Goal: Task Accomplishment & Management: Manage account settings

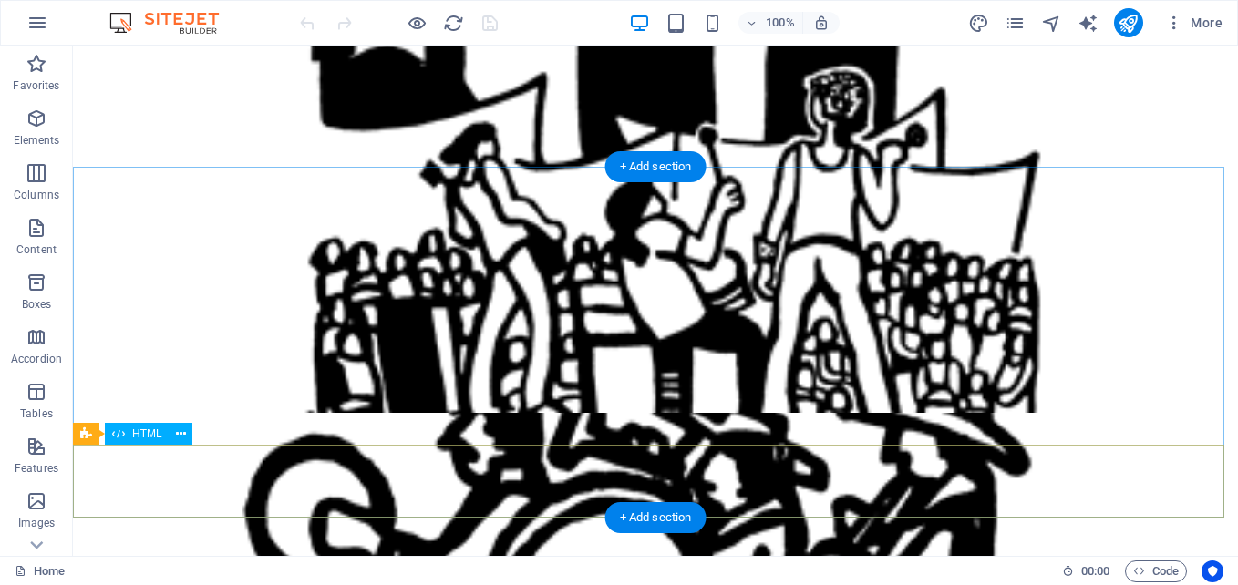
scroll to position [1458, 0]
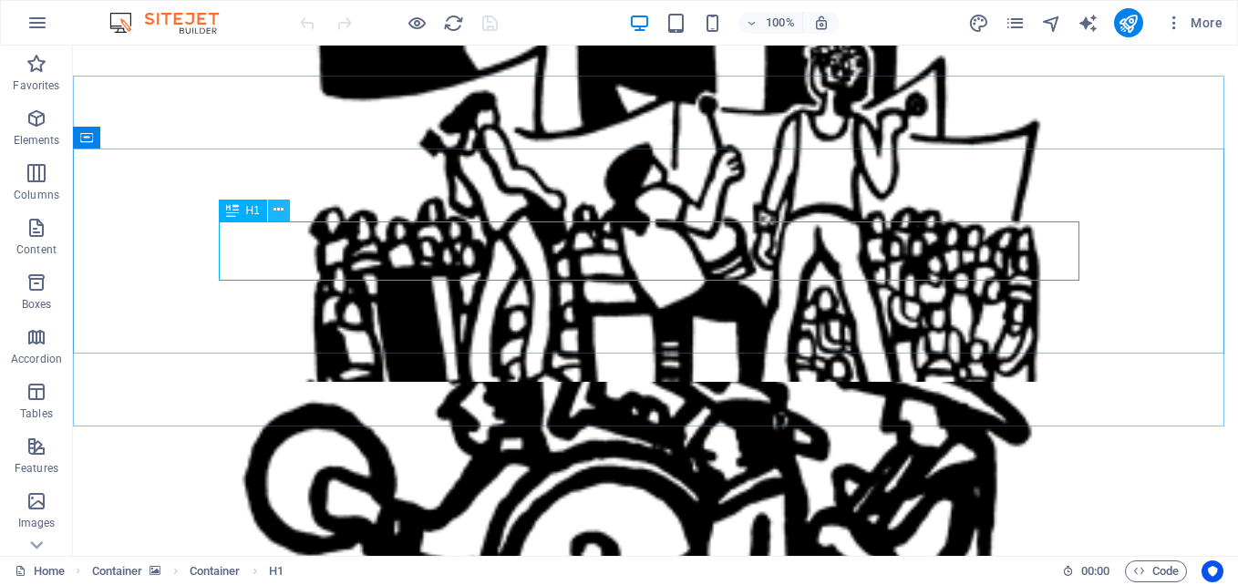
click at [280, 210] on icon at bounding box center [278, 210] width 10 height 19
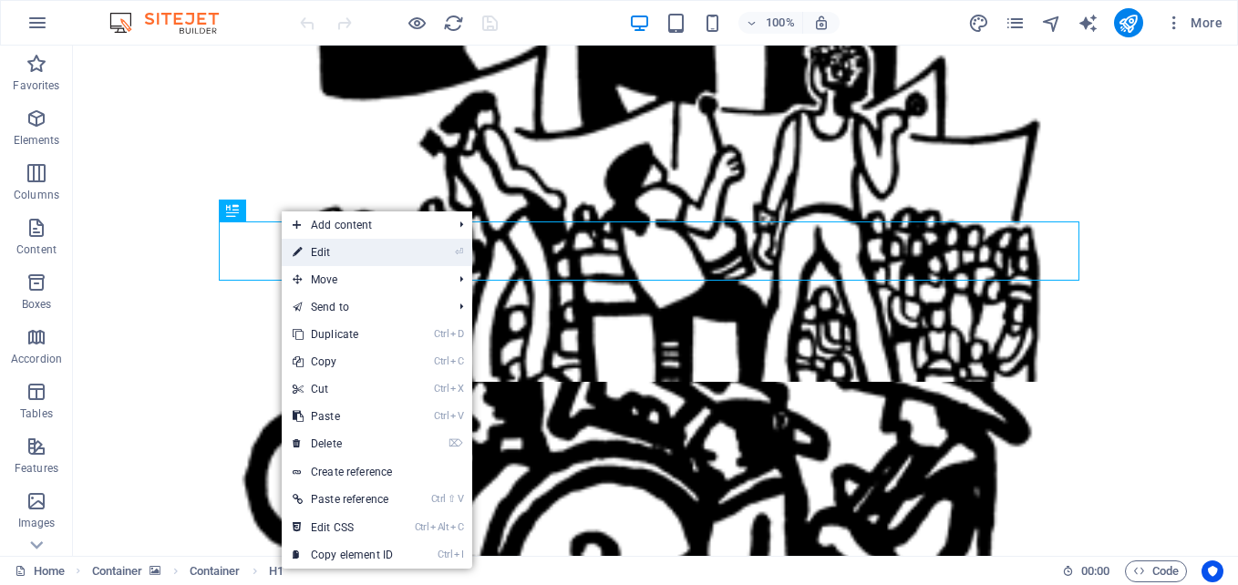
click at [324, 250] on link "⏎ Edit" at bounding box center [343, 252] width 122 height 27
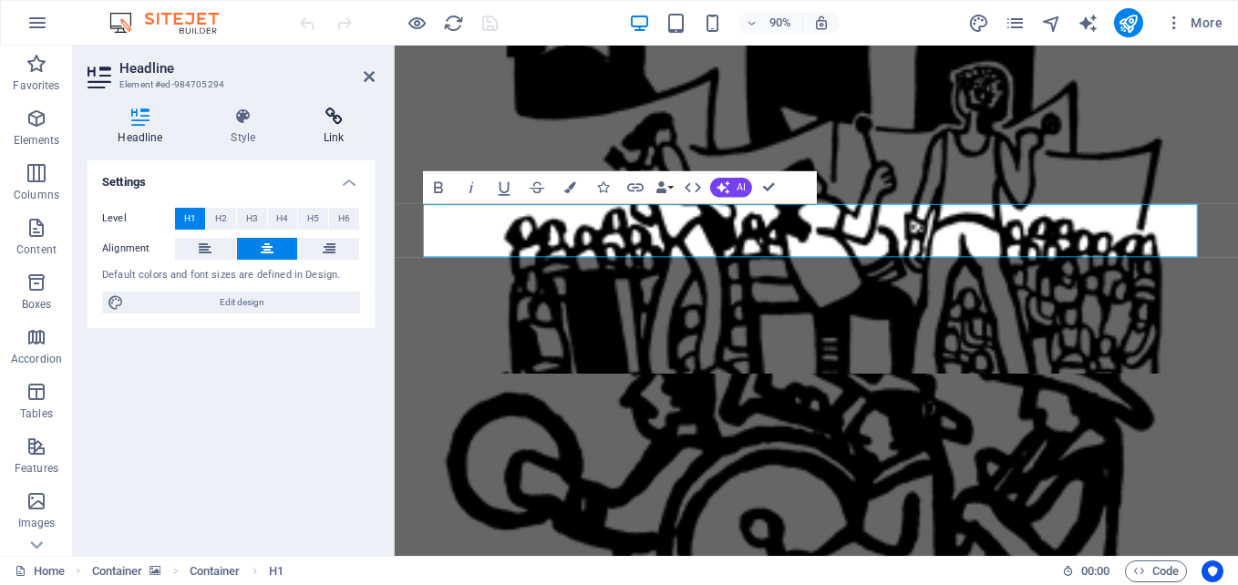
click at [333, 110] on icon at bounding box center [333, 117] width 81 height 18
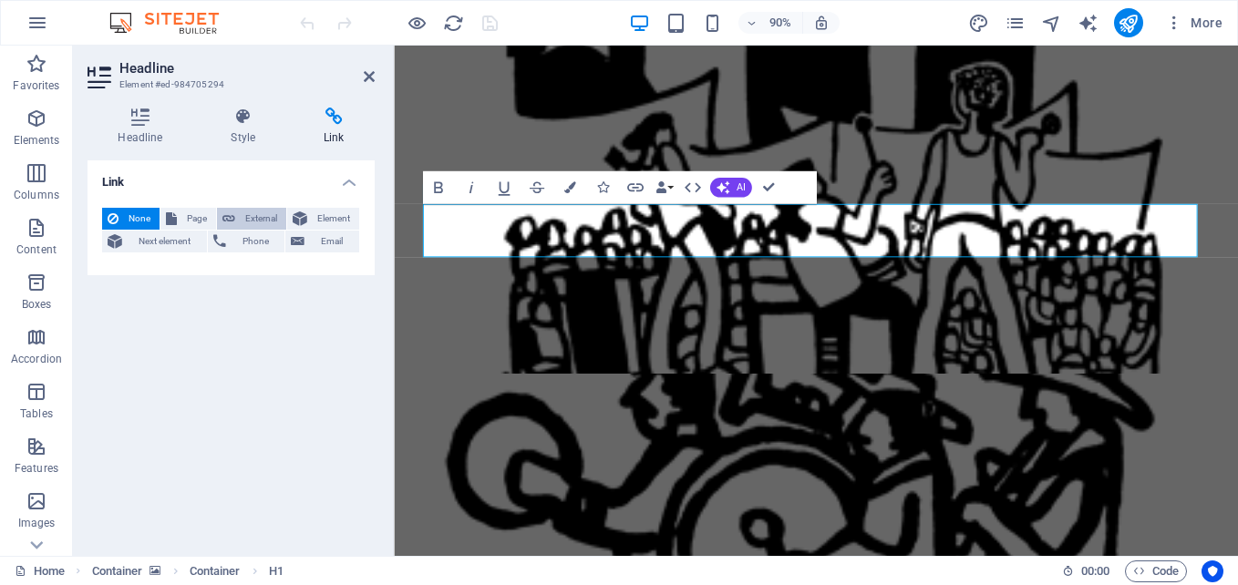
click at [252, 221] on span "External" at bounding box center [261, 219] width 40 height 22
select select "blank"
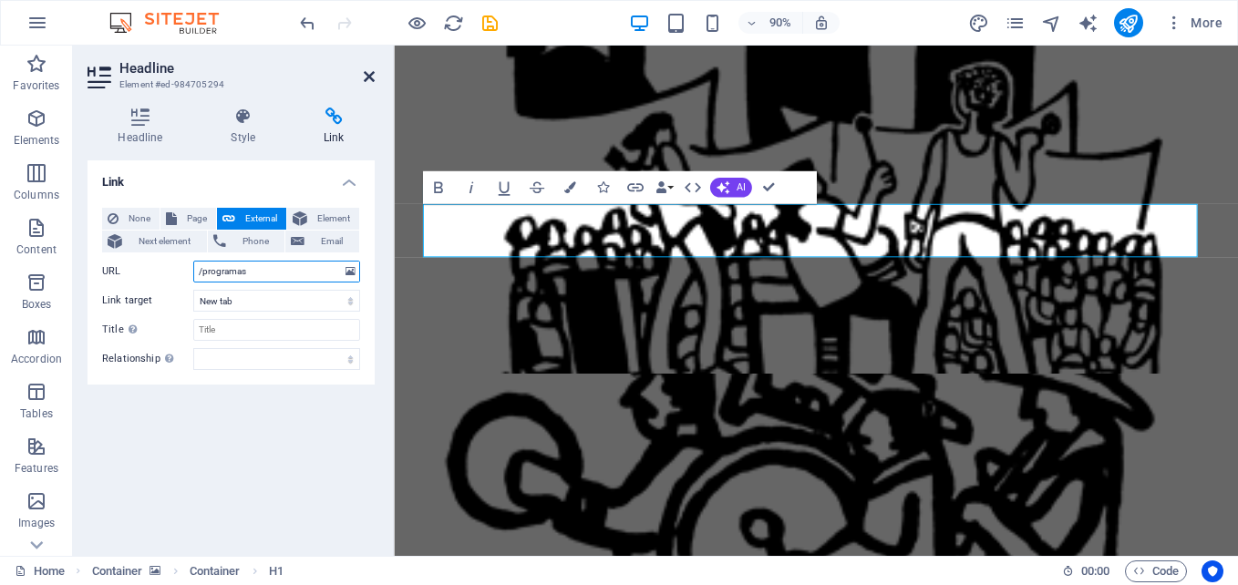
type input "/programas"
click at [365, 78] on icon at bounding box center [369, 76] width 11 height 15
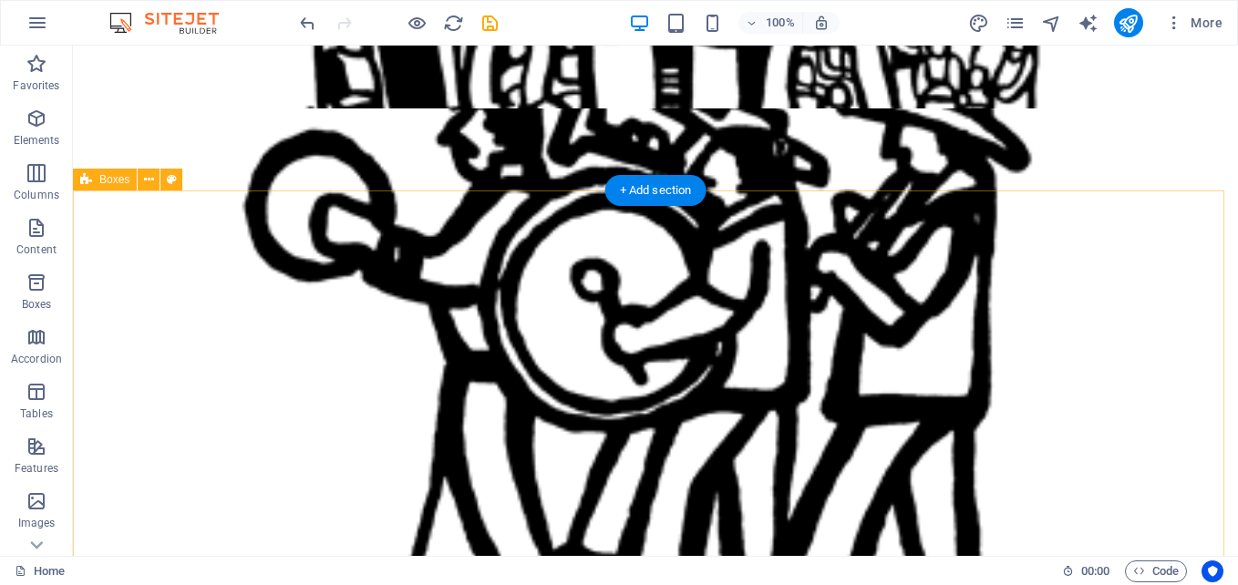
scroll to position [1823, 0]
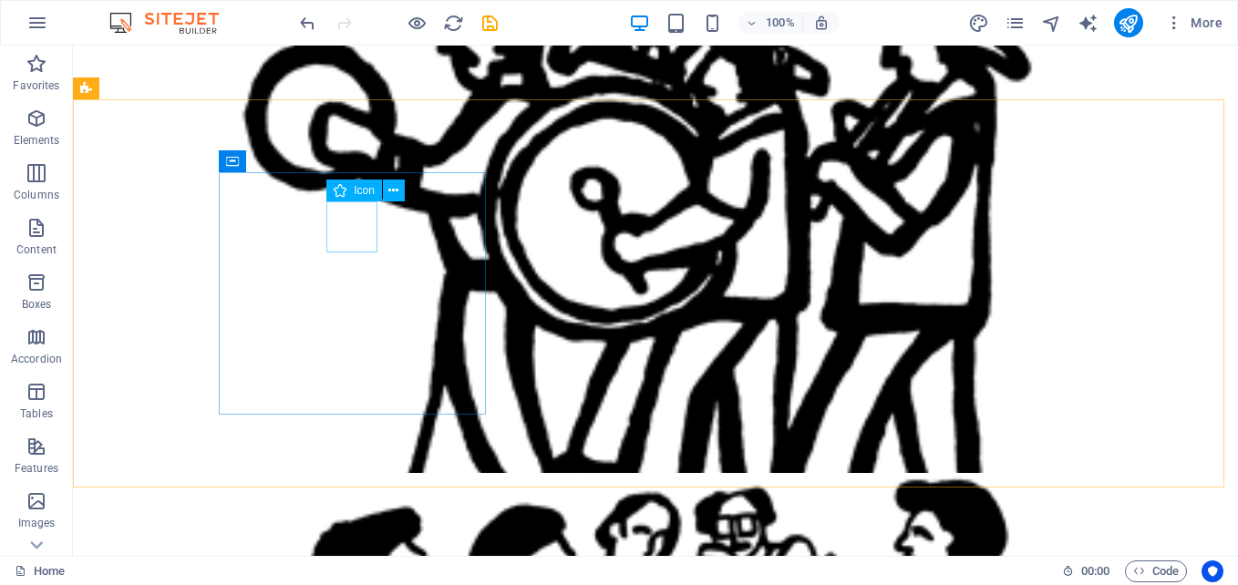
click at [405, 193] on div "Icon" at bounding box center [371, 191] width 90 height 23
click at [399, 193] on button at bounding box center [394, 191] width 22 height 22
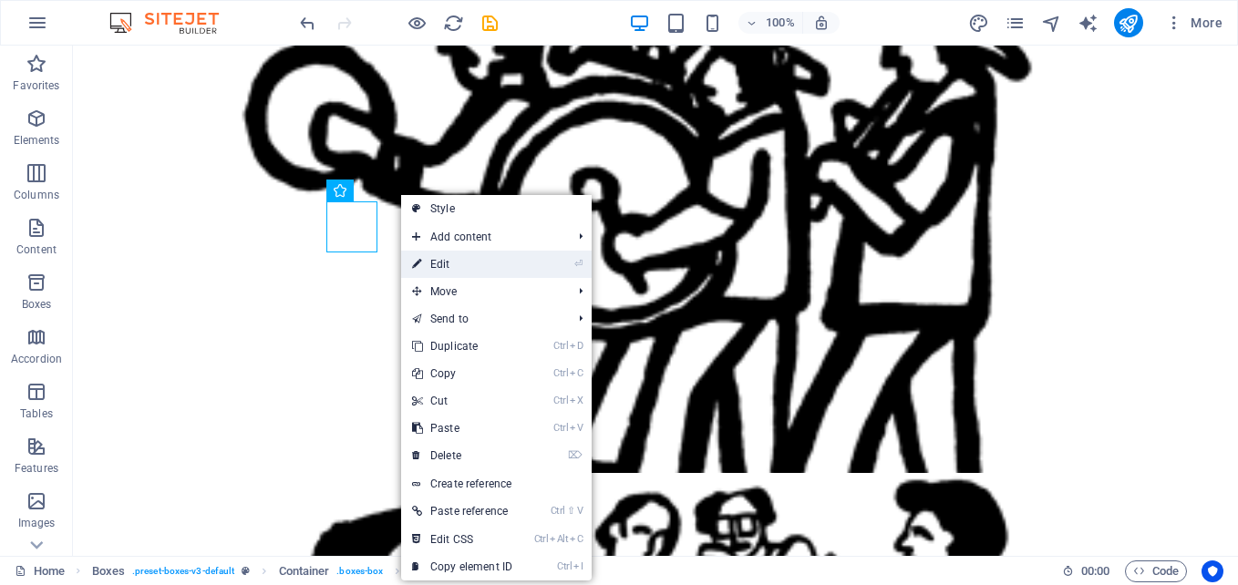
click at [470, 269] on link "⏎ Edit" at bounding box center [462, 264] width 122 height 27
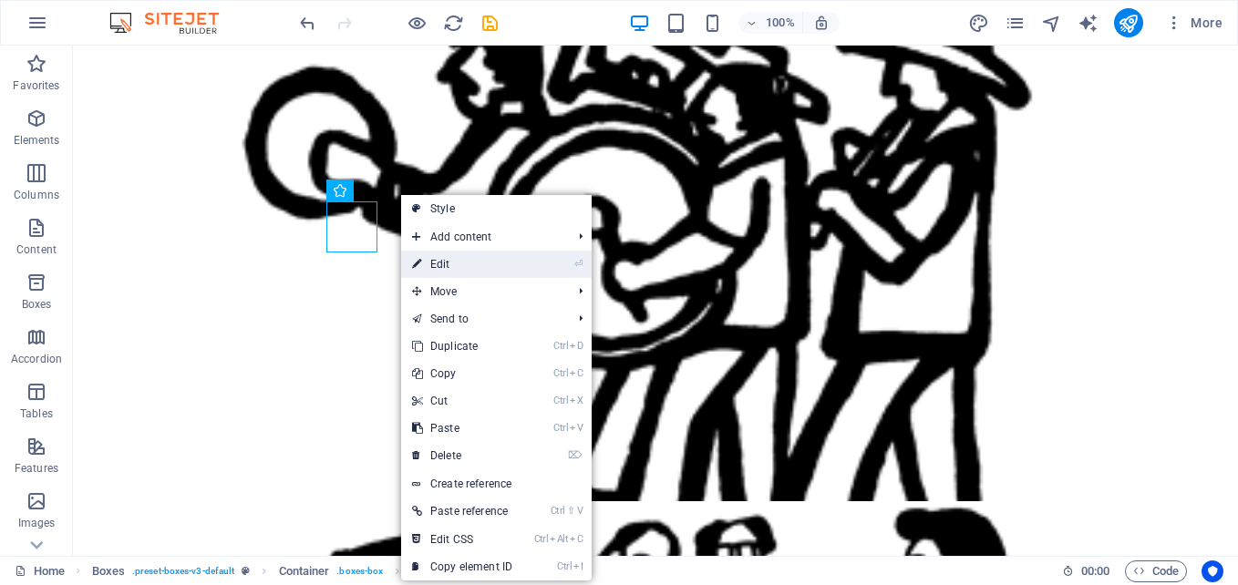
select select "xMidYMid"
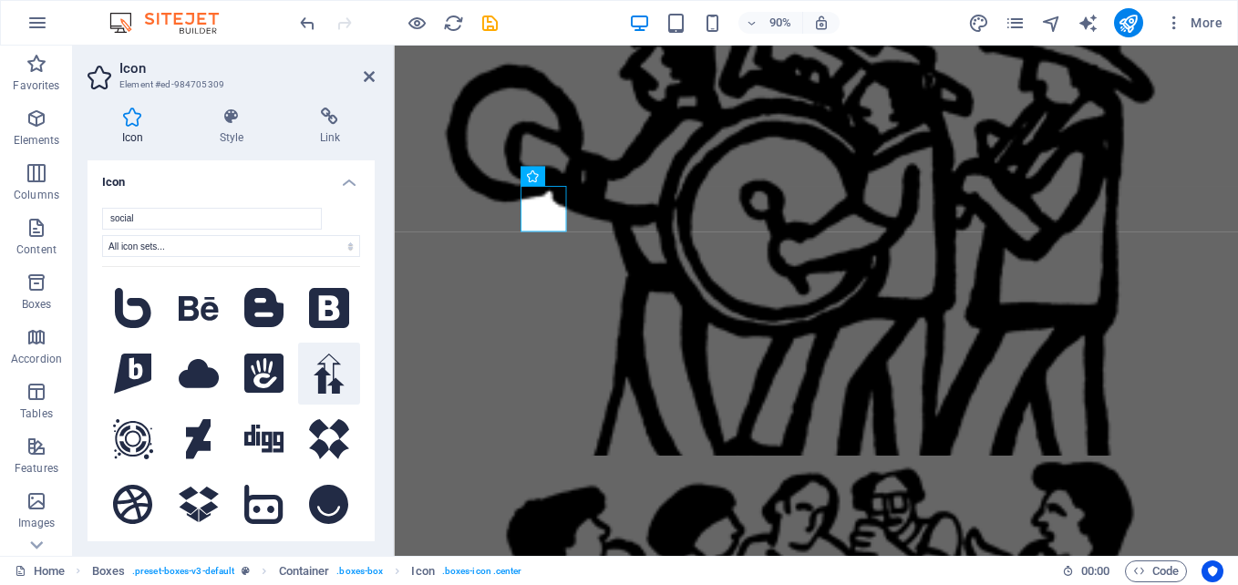
scroll to position [0, 0]
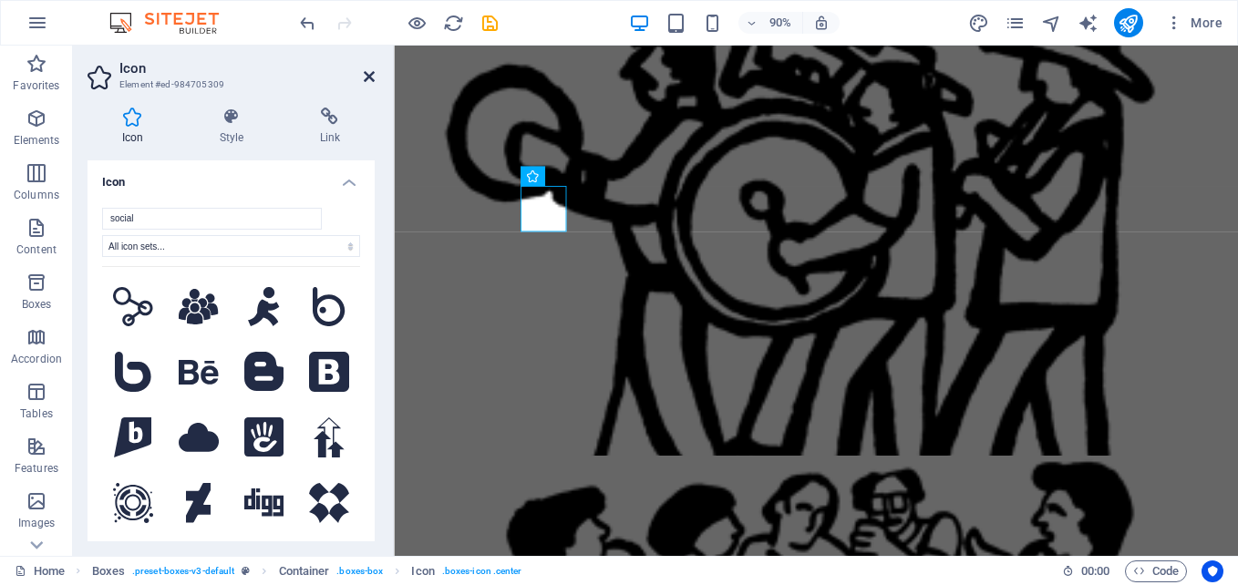
click at [371, 72] on icon at bounding box center [369, 76] width 11 height 15
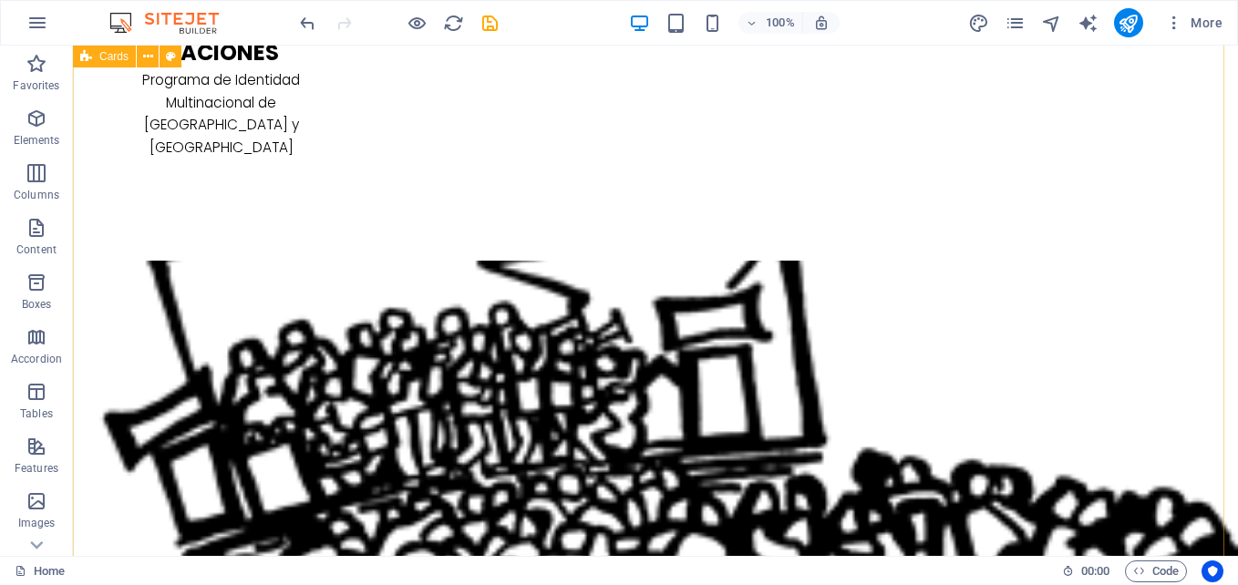
scroll to position [4466, 0]
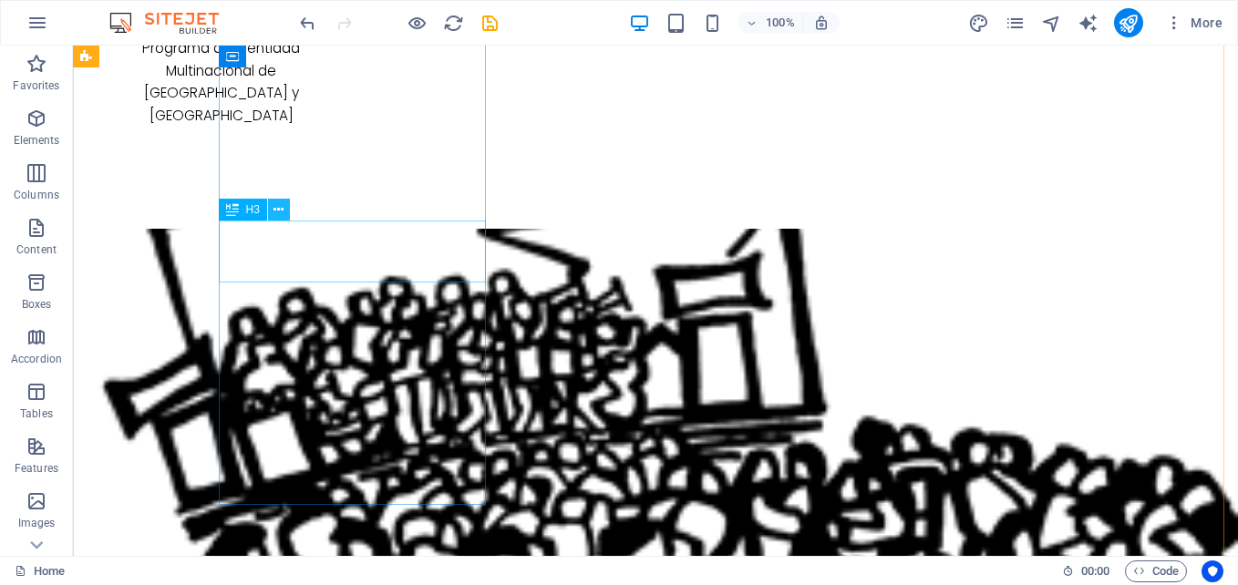
click at [283, 213] on icon at bounding box center [278, 210] width 10 height 19
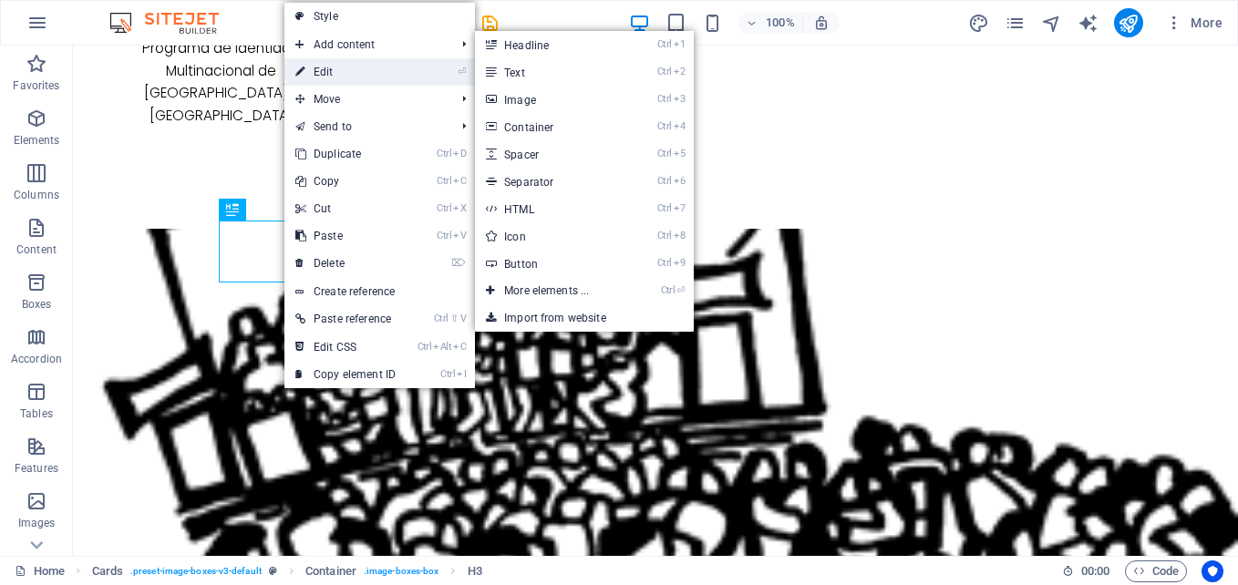
click at [342, 78] on link "⏎ Edit" at bounding box center [345, 71] width 122 height 27
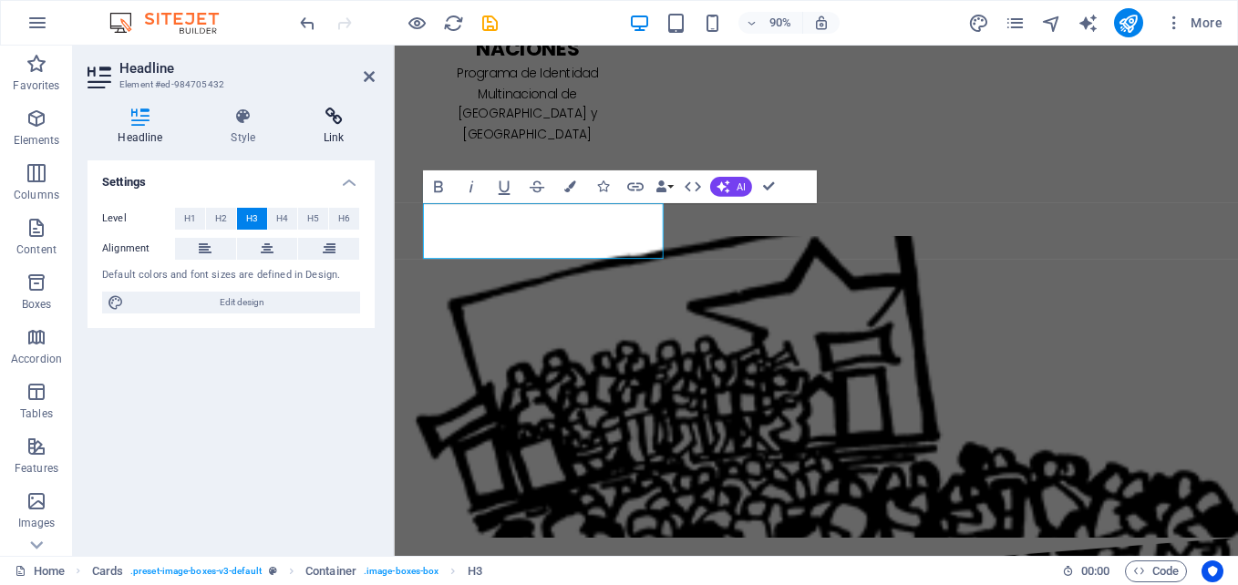
click at [349, 124] on icon at bounding box center [333, 117] width 81 height 18
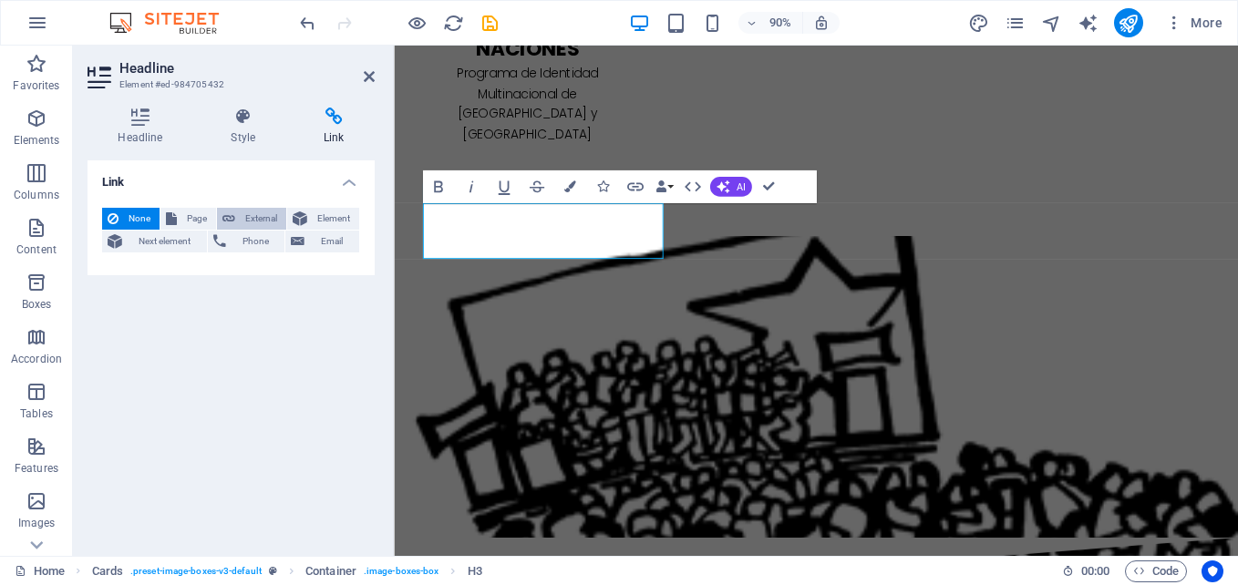
click at [266, 218] on span "External" at bounding box center [261, 219] width 40 height 22
select select "blank"
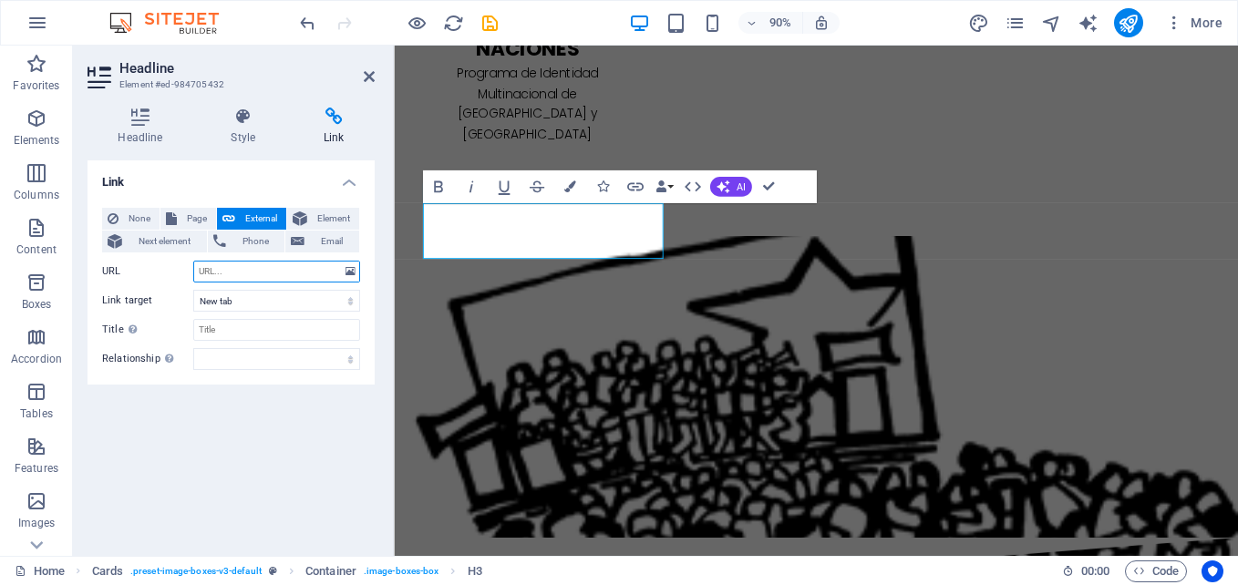
paste input "[URL][DOMAIN_NAME]"
type input "[URL][DOMAIN_NAME]"
click at [370, 81] on icon at bounding box center [369, 76] width 11 height 15
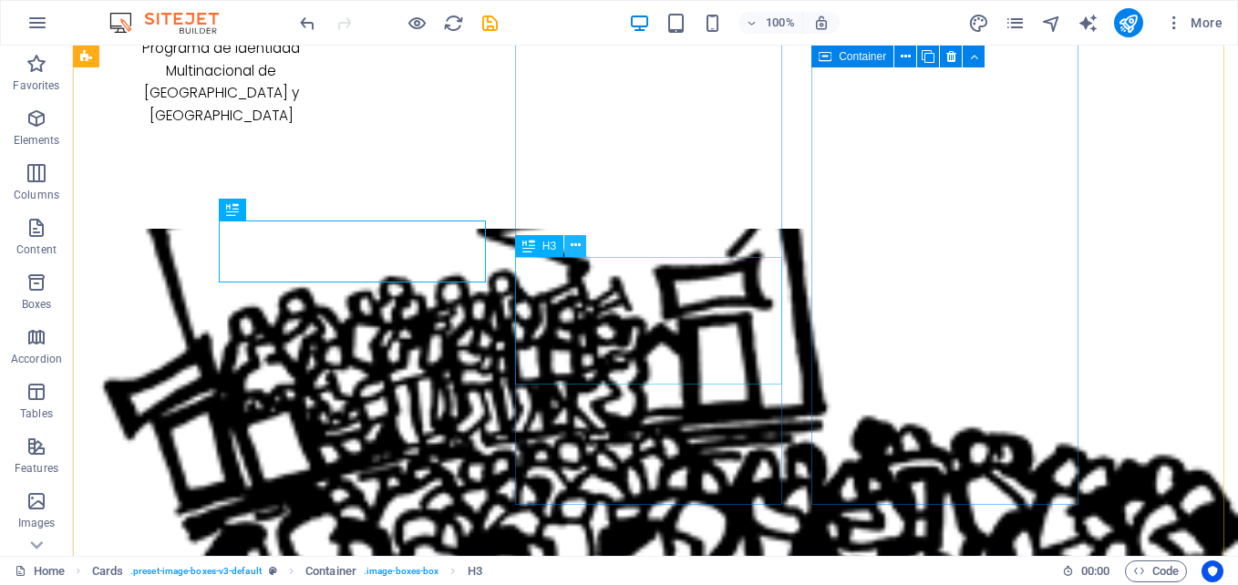
click at [568, 244] on button at bounding box center [575, 246] width 22 height 22
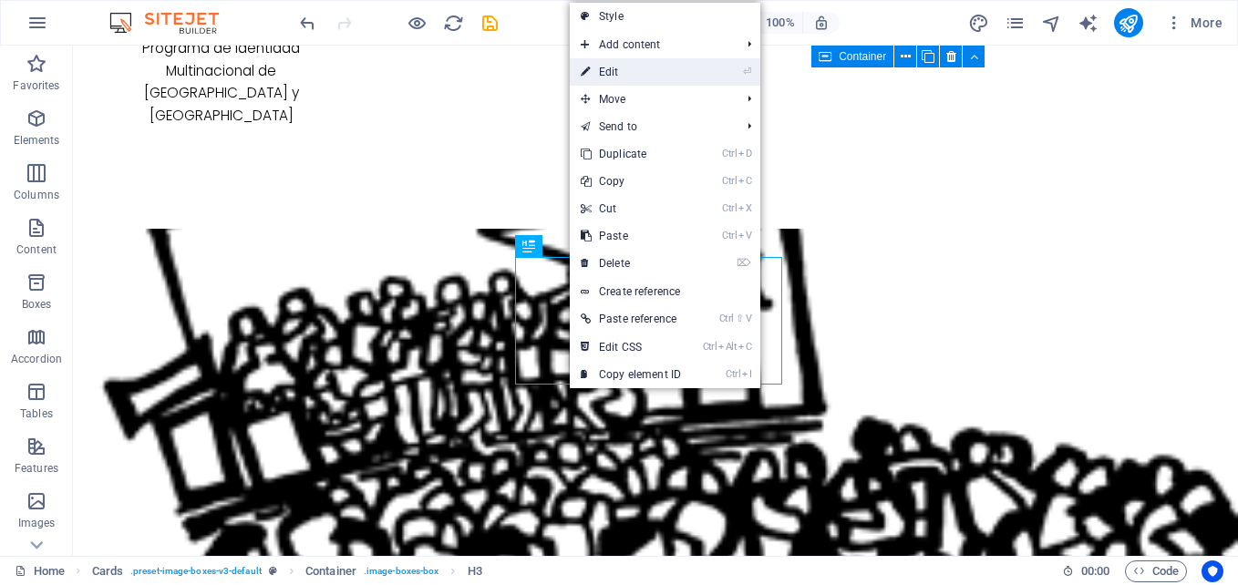
click at [629, 74] on link "⏎ Edit" at bounding box center [631, 71] width 122 height 27
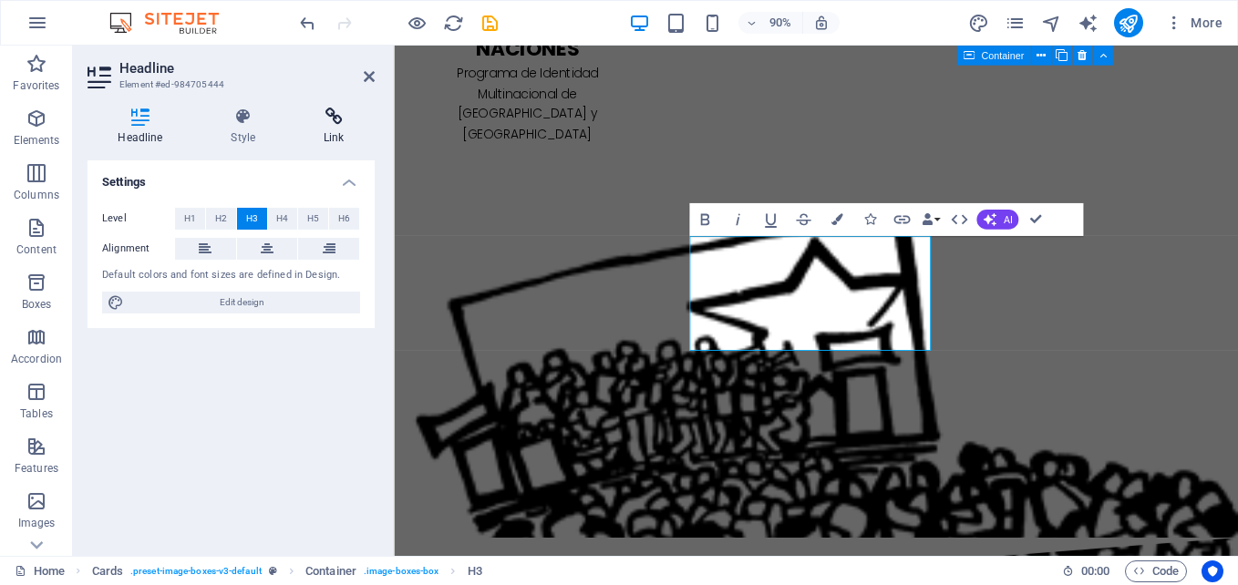
click at [341, 121] on icon at bounding box center [333, 117] width 81 height 18
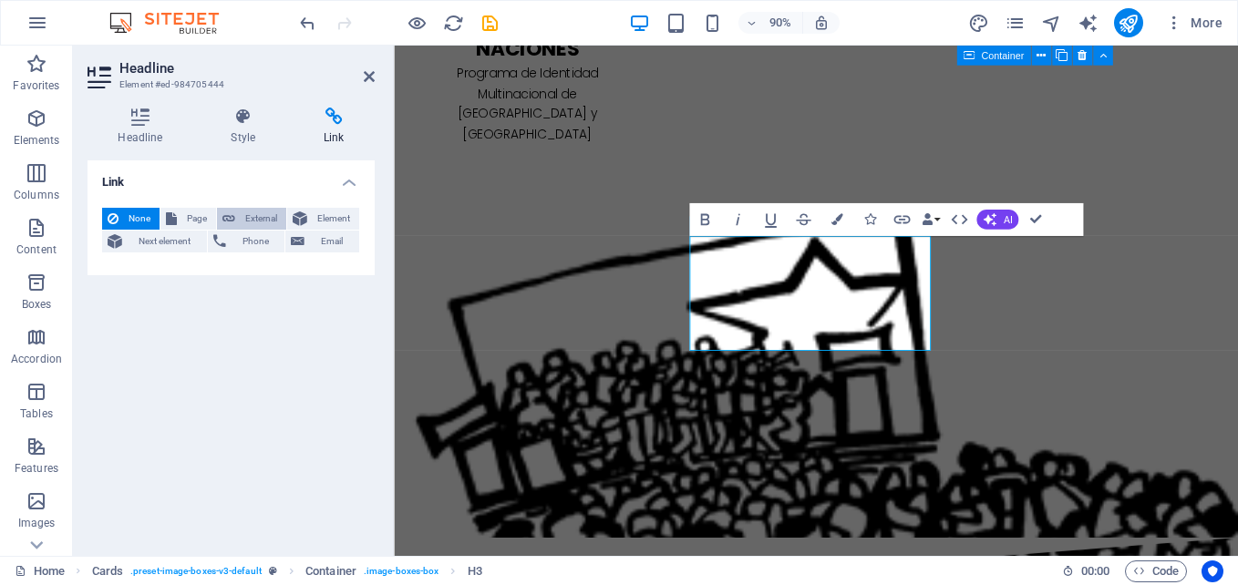
click at [261, 221] on span "External" at bounding box center [261, 219] width 40 height 22
select select "blank"
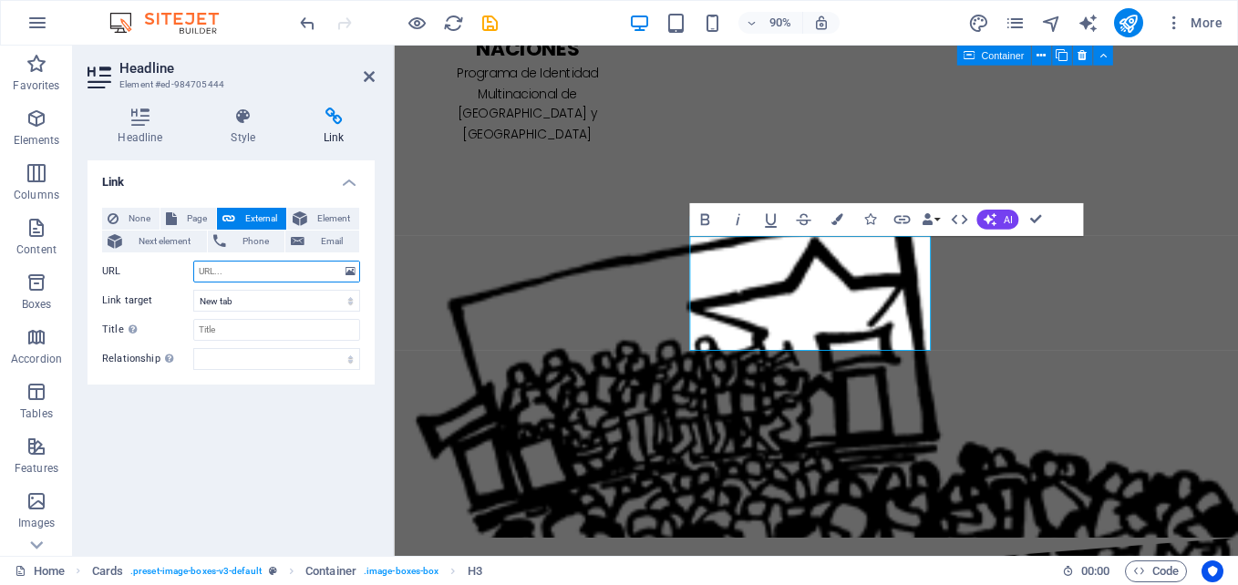
paste input "[URL][DOMAIN_NAME]"
type input "[URL][DOMAIN_NAME]"
click at [369, 75] on icon at bounding box center [369, 76] width 11 height 15
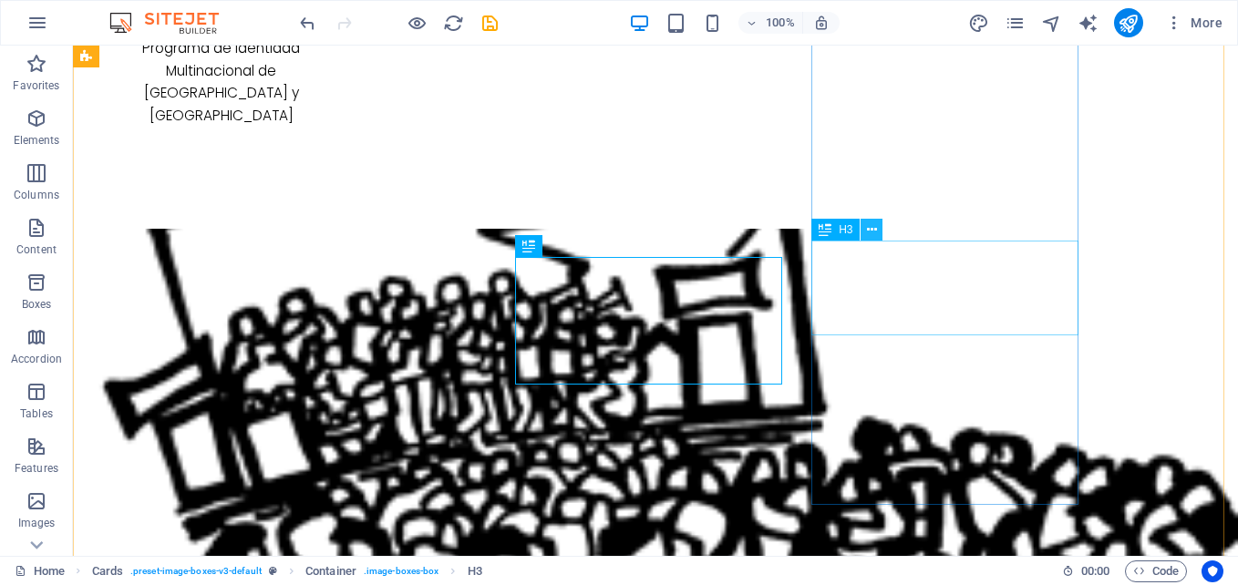
click at [873, 231] on icon at bounding box center [872, 230] width 10 height 19
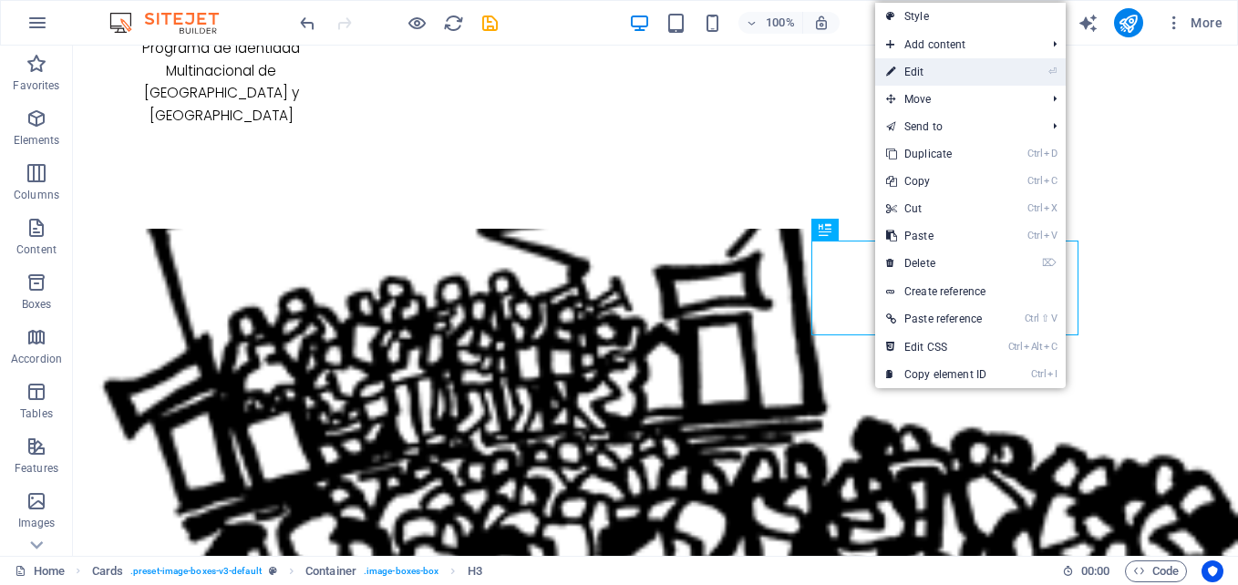
click at [897, 67] on link "⏎ Edit" at bounding box center [936, 71] width 122 height 27
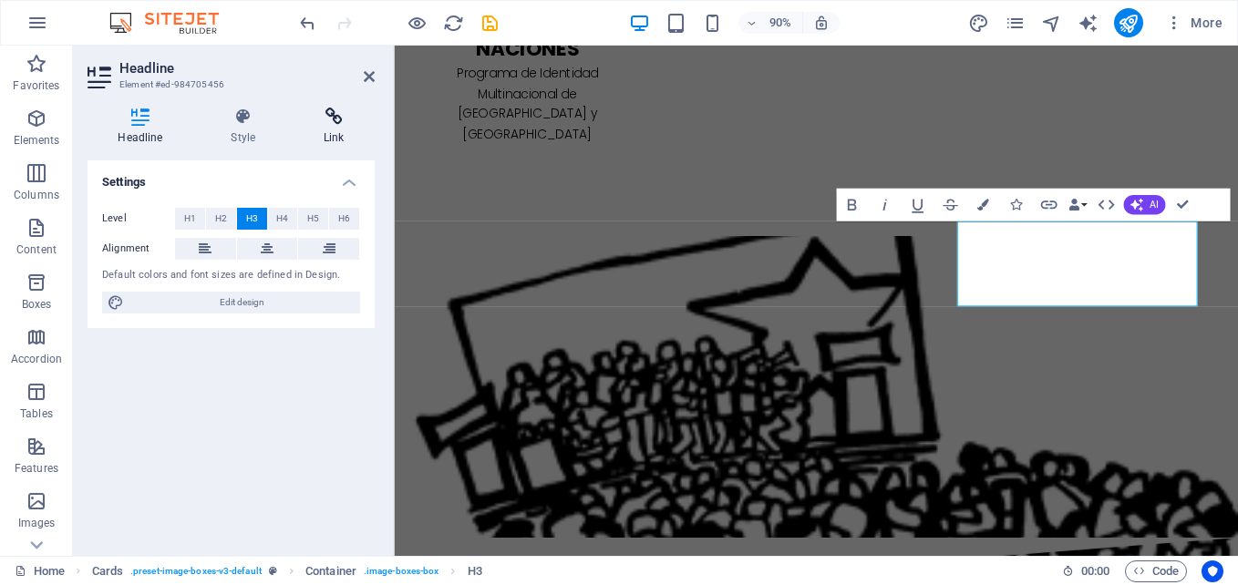
click at [336, 118] on icon at bounding box center [333, 117] width 81 height 18
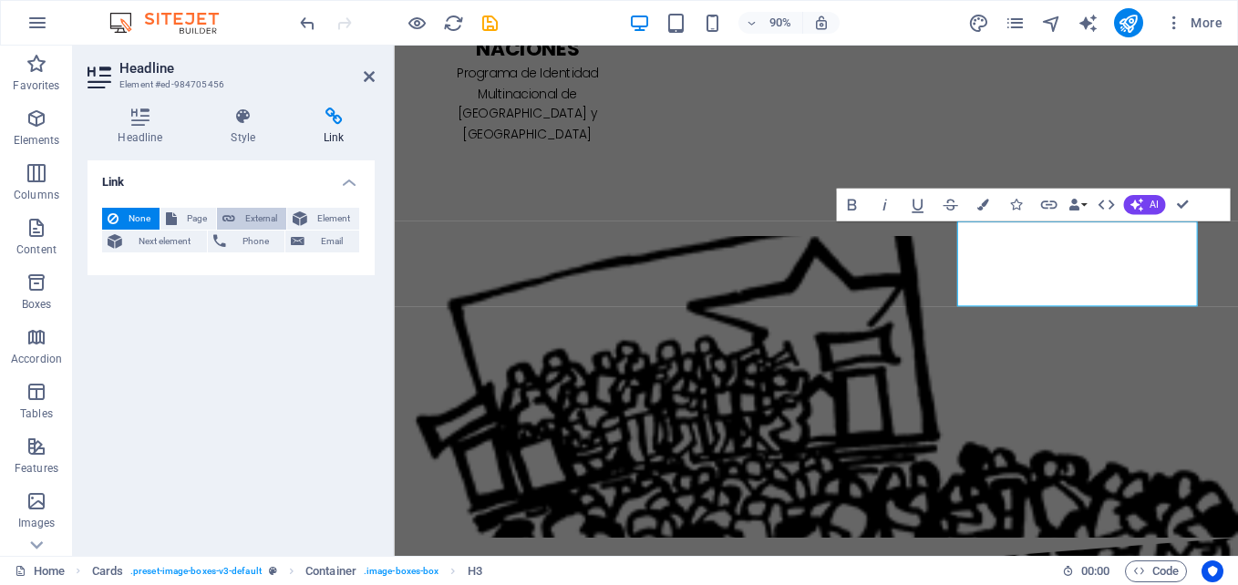
click at [252, 215] on span "External" at bounding box center [261, 219] width 40 height 22
select select "blank"
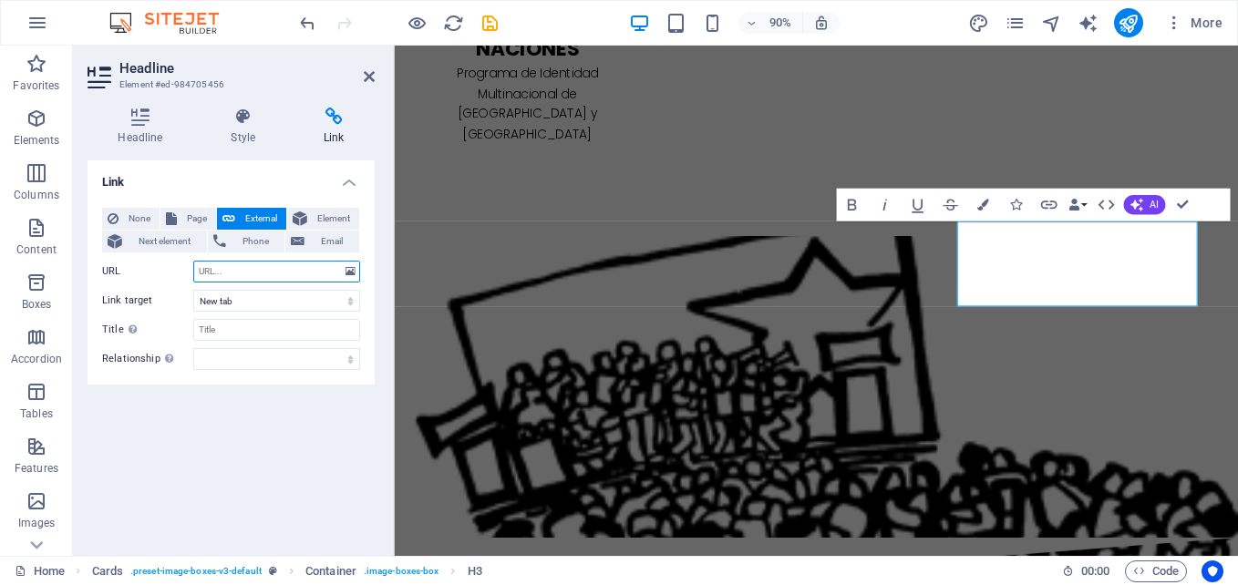
paste input "[URL][DOMAIN_NAME]"
type input "[URL][DOMAIN_NAME]"
drag, startPoint x: 368, startPoint y: 75, endPoint x: 294, endPoint y: 29, distance: 86.8
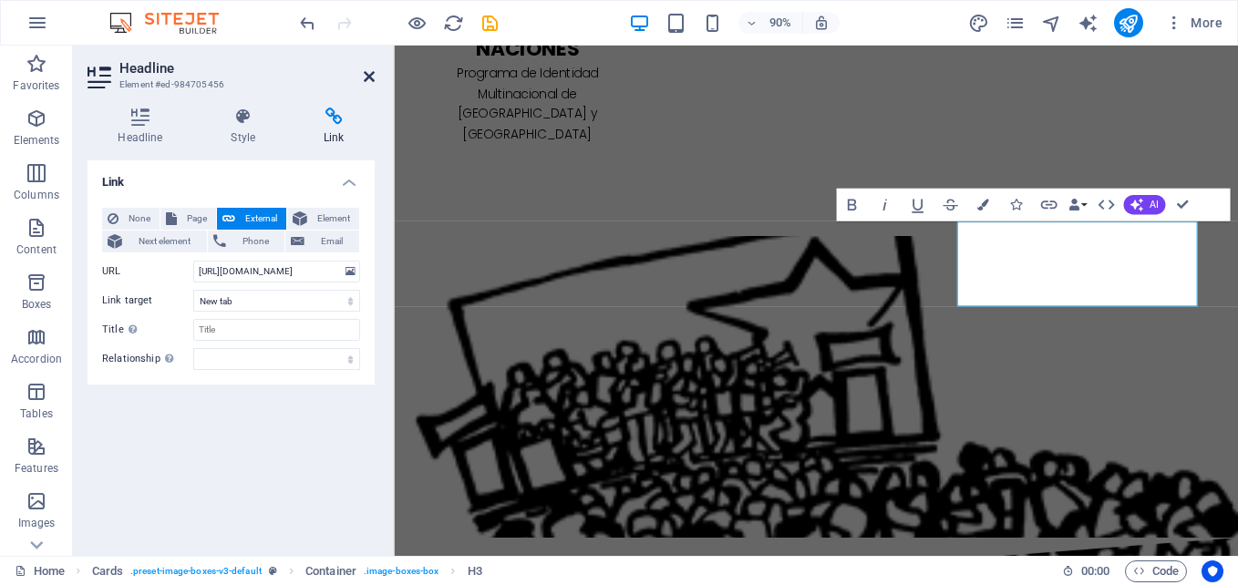
click at [368, 75] on icon at bounding box center [369, 76] width 11 height 15
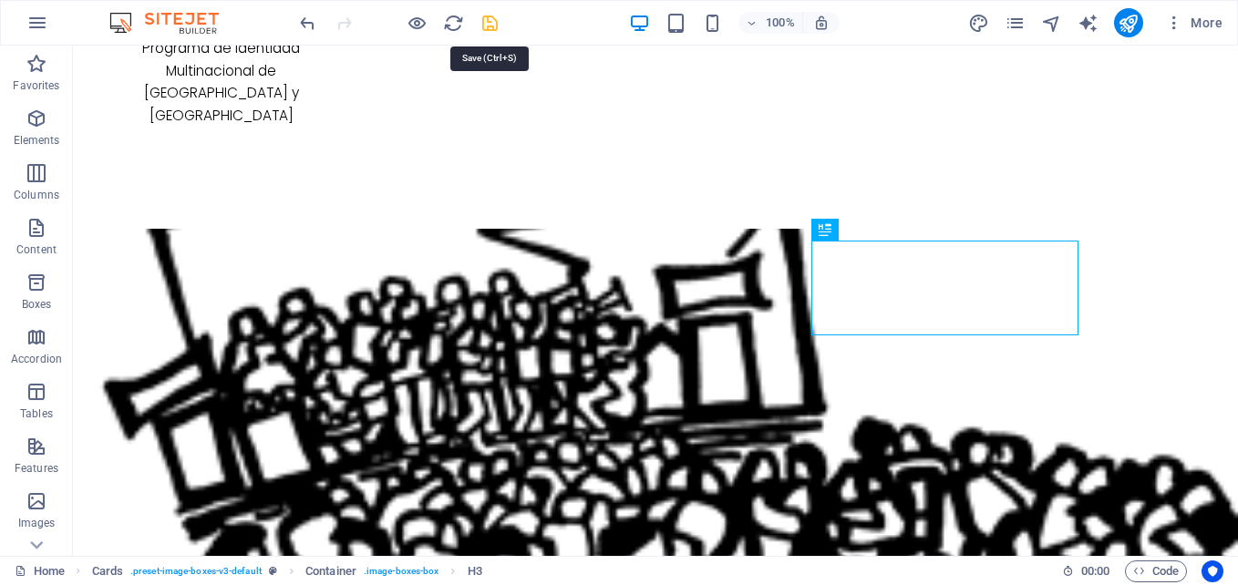
click at [488, 23] on icon "save" at bounding box center [489, 23] width 21 height 21
checkbox input "false"
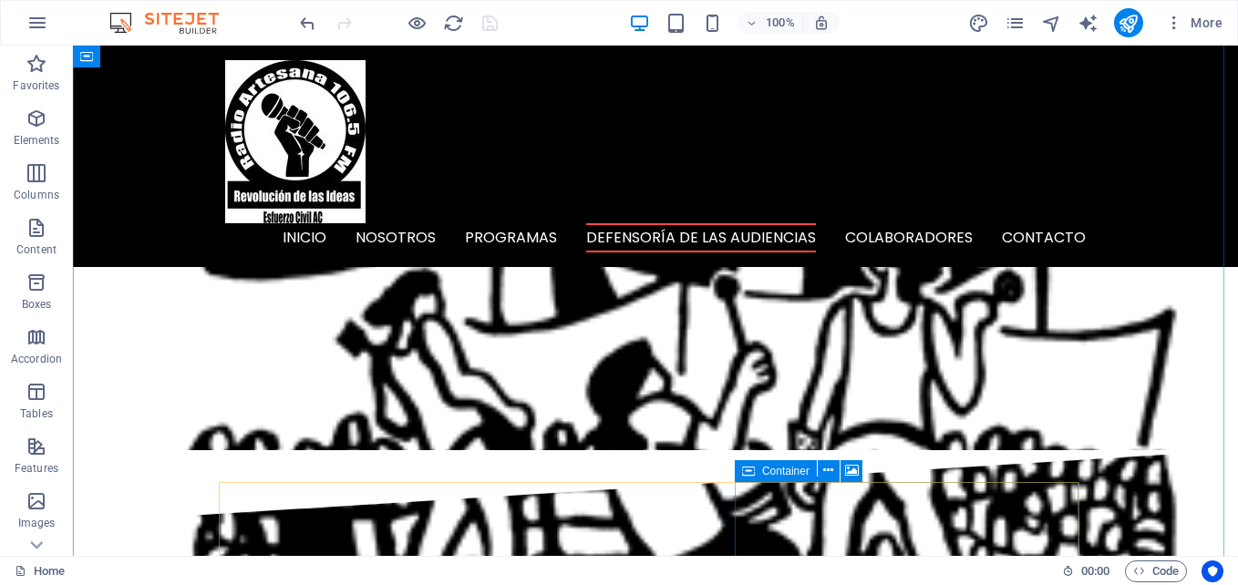
scroll to position [2916, 0]
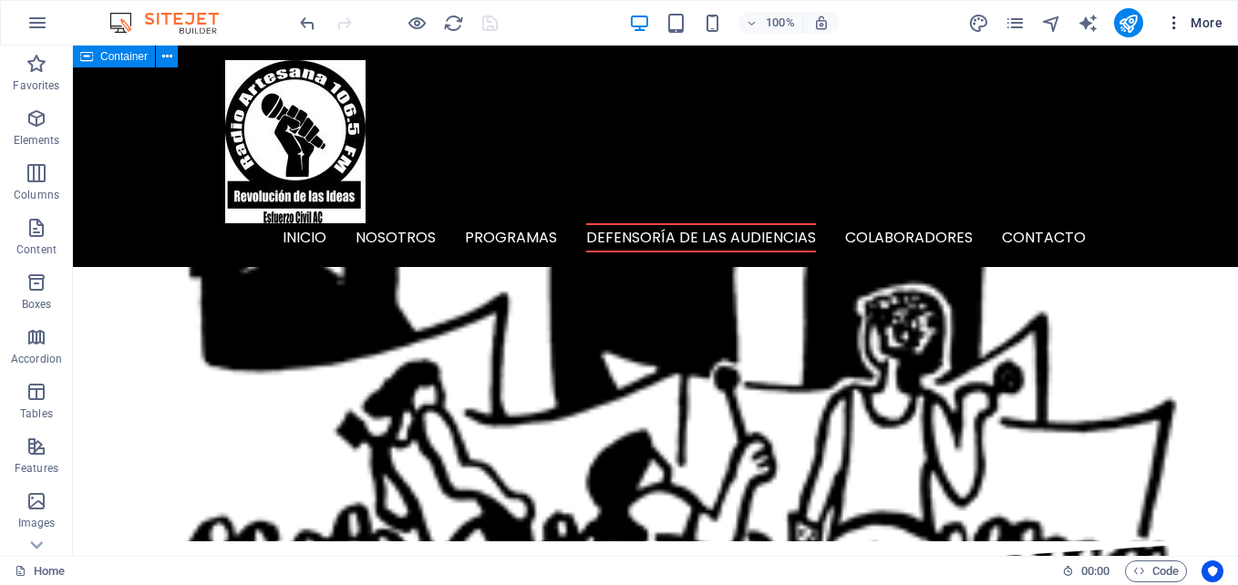
click at [1212, 21] on span "More" at bounding box center [1193, 23] width 57 height 18
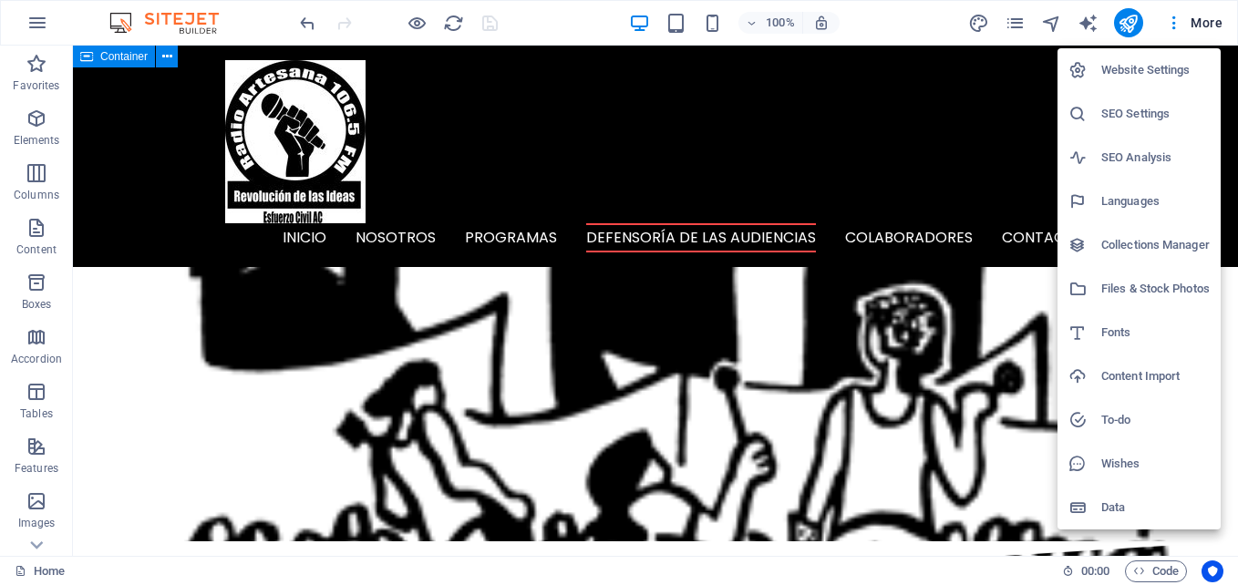
click at [1020, 28] on div at bounding box center [619, 292] width 1238 height 585
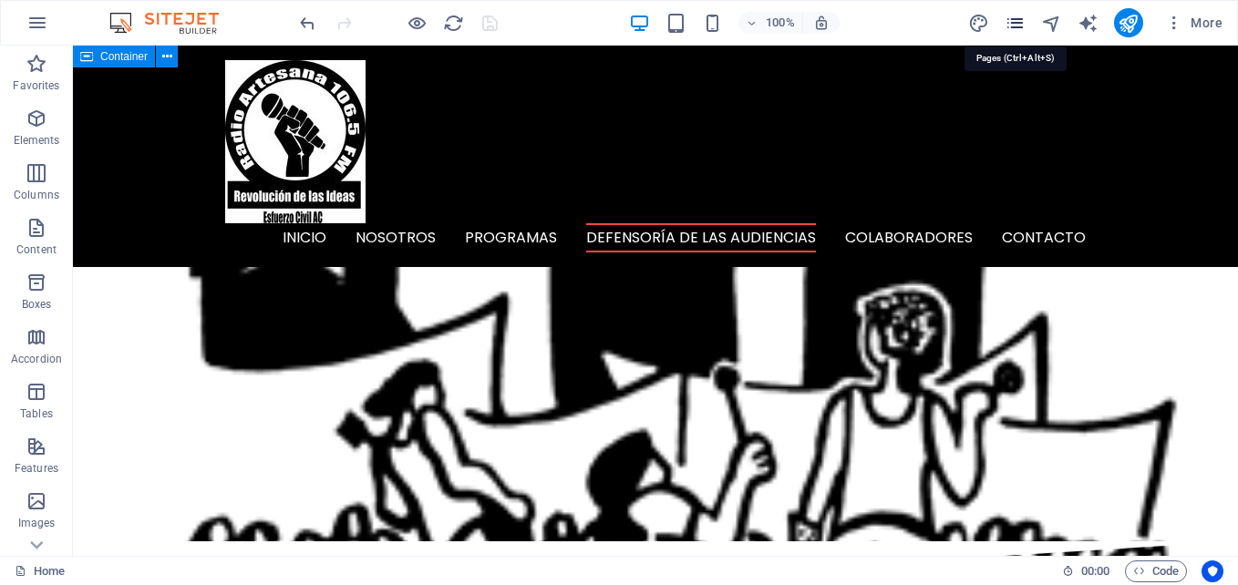
click at [1018, 28] on icon "pages" at bounding box center [1014, 23] width 21 height 21
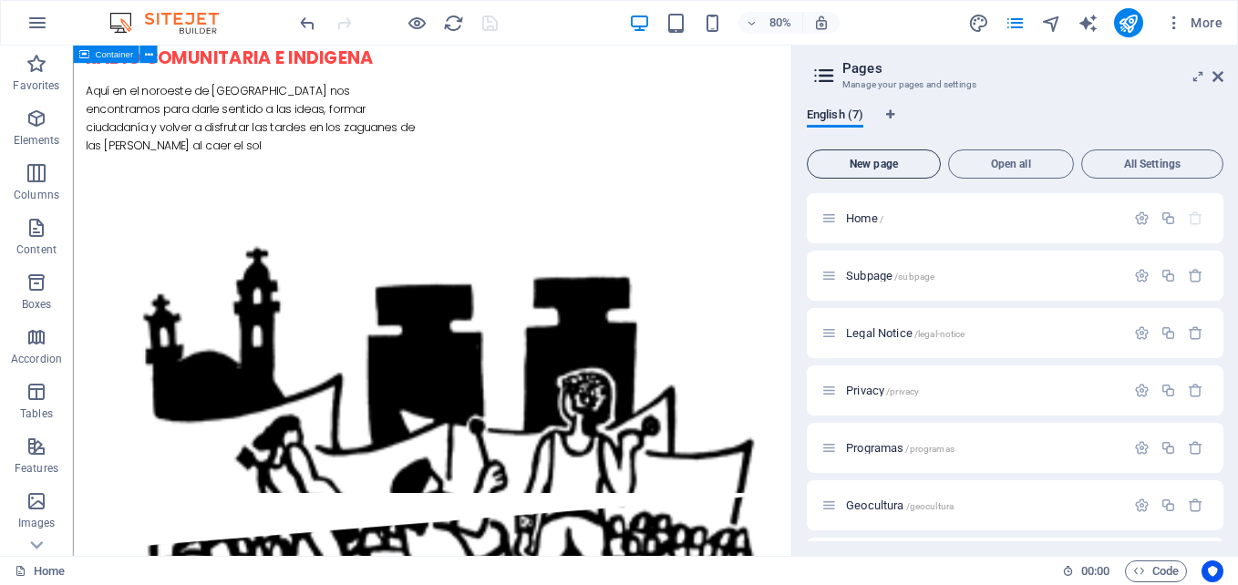
click at [878, 166] on span "New page" at bounding box center [874, 164] width 118 height 11
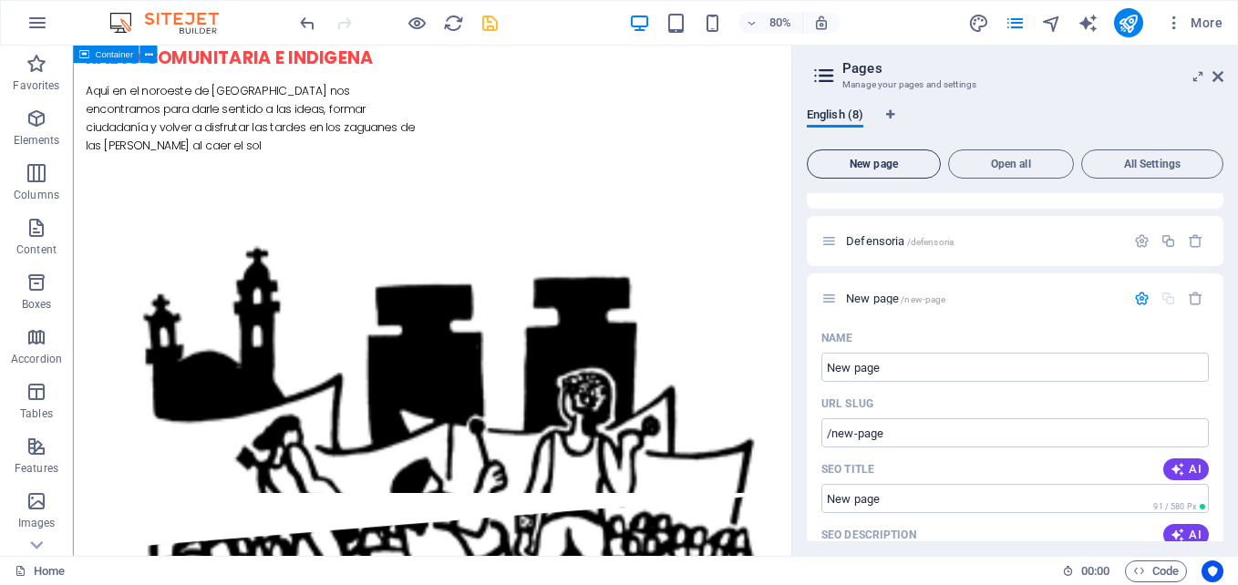
click at [878, 166] on span "New page" at bounding box center [874, 164] width 118 height 11
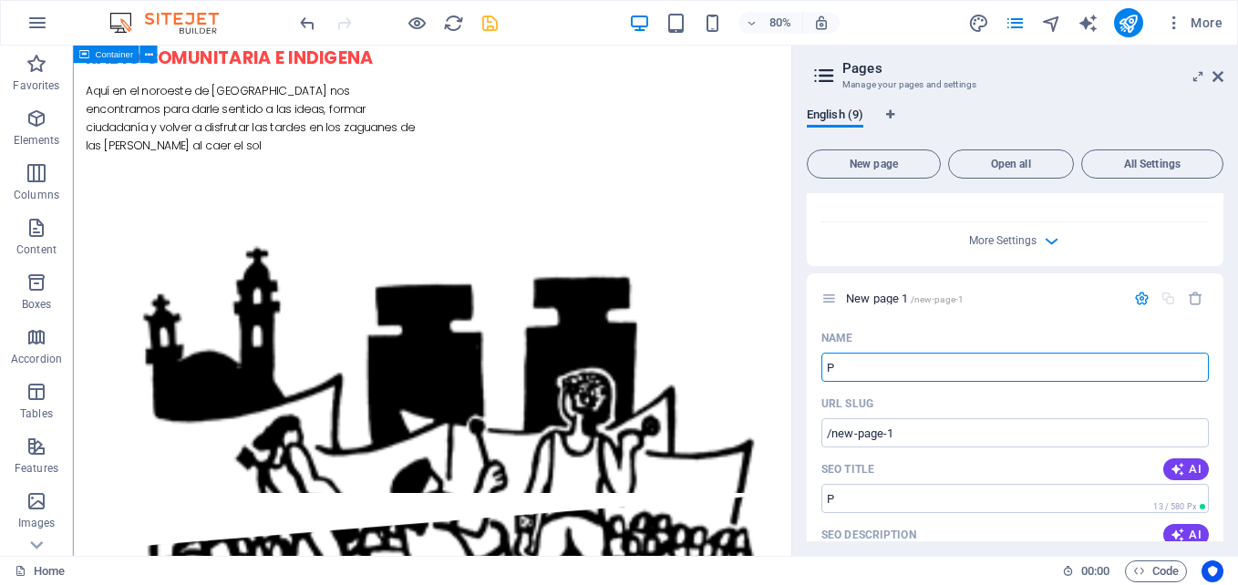
type input "Pe"
type input "/p"
type input "Per"
type input "/pe"
type input "Pe"
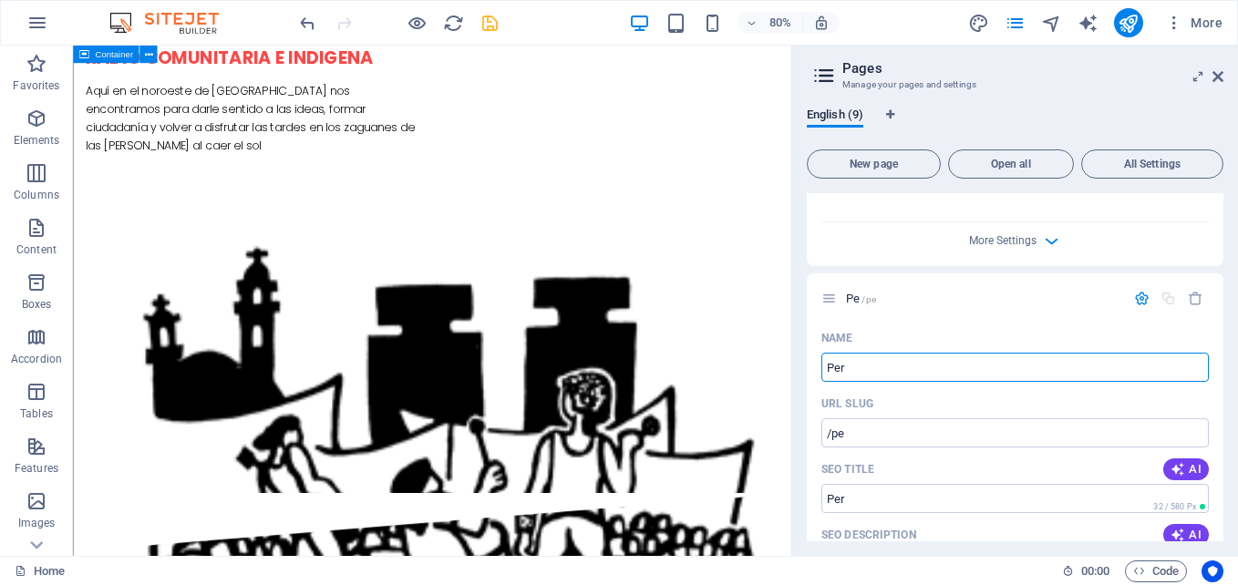
type input "/per"
type input "Pe"
type input "/p"
type input "Pe"
type input "/pe"
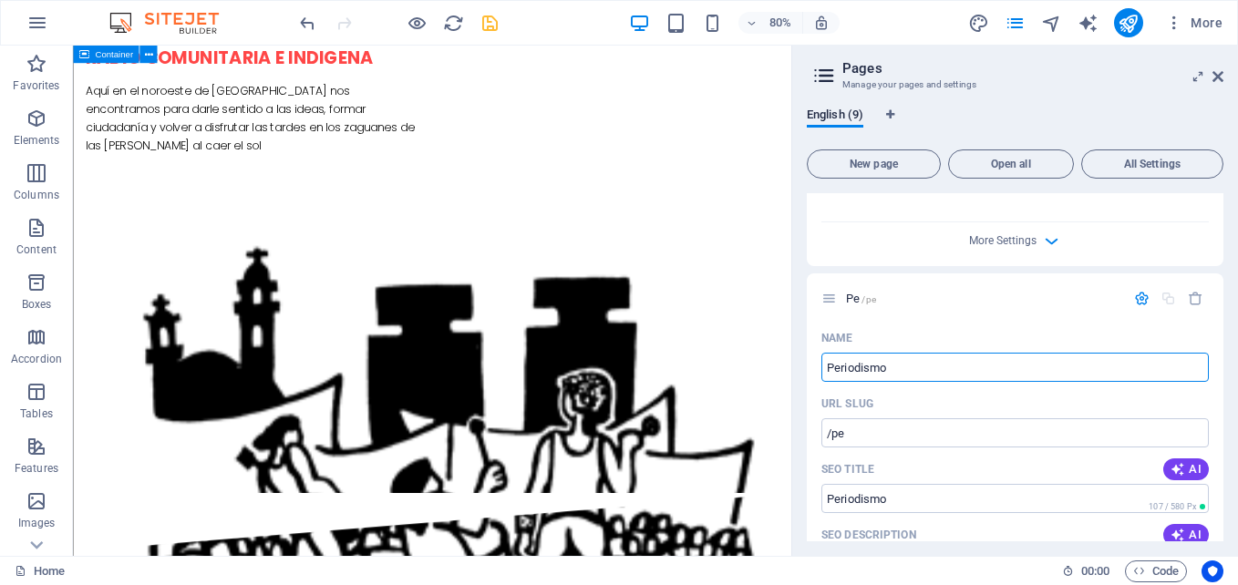
type input "Periodismo"
type input "/periodismo"
type input "Periodismo C"
type input "/periodismo-c"
type input "Periodismo"
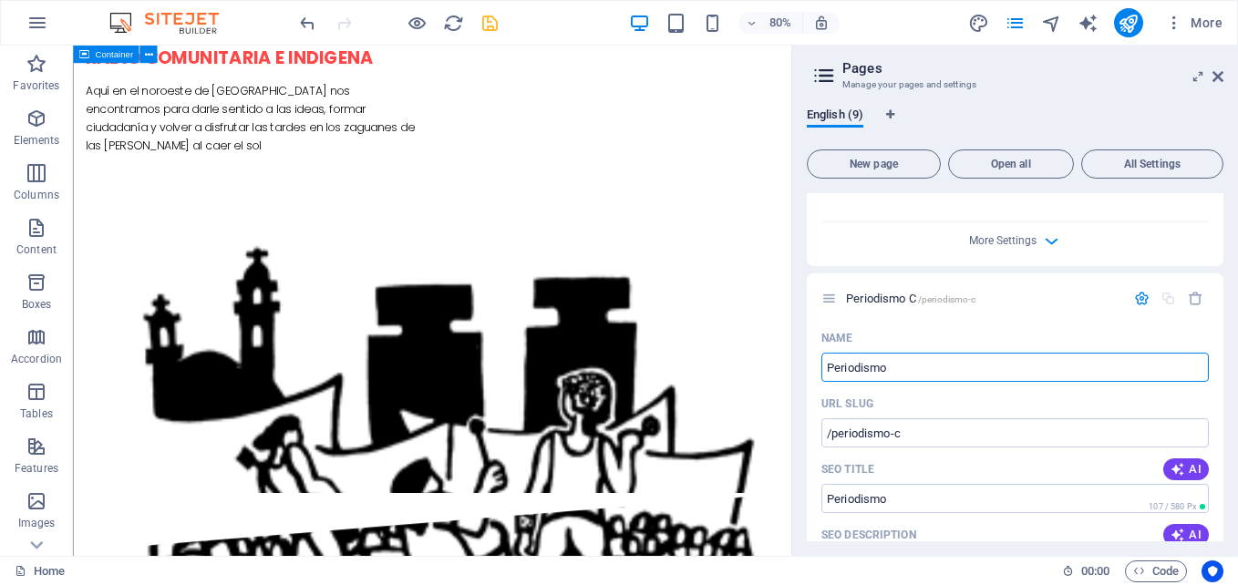
type input "/periodismo"
type input "Periodismoc"
type input "/periodismoc"
type input "Periodismociudadano"
type input "/periodismociudadano"
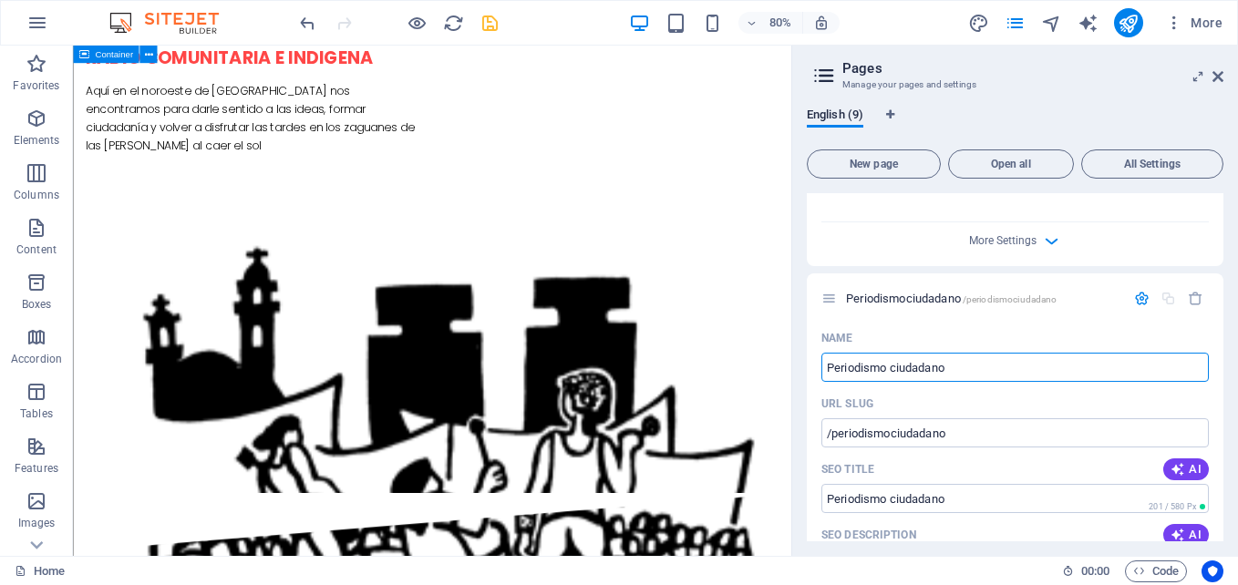
type input "Periodismo ciudadano"
type input "/periodismo-ciudadano"
type input "Periodismociudadano"
type input "/periodismociudadano"
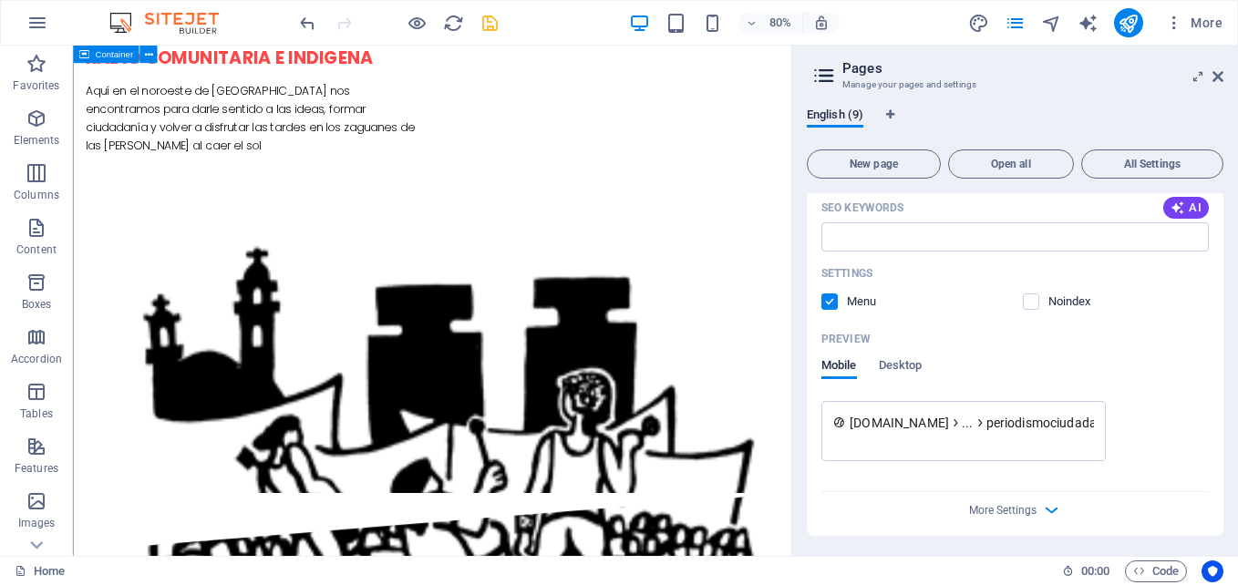
scroll to position [1440, 0]
type input "Periodismociudadano"
click at [1030, 164] on span "Open all" at bounding box center [1010, 164] width 109 height 11
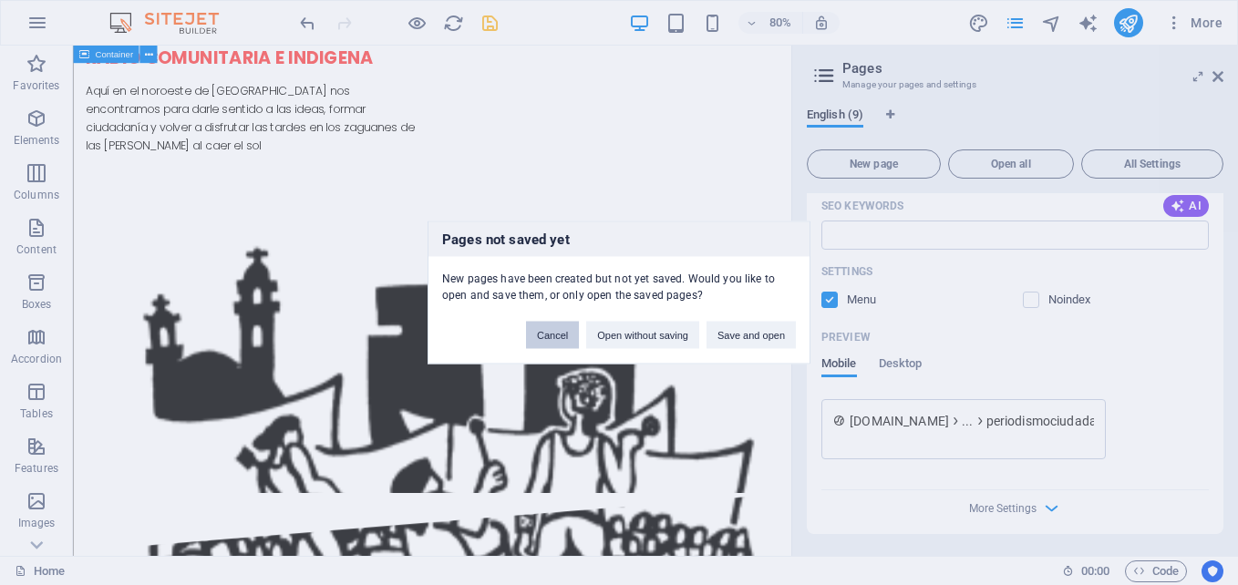
click at [566, 341] on button "Cancel" at bounding box center [552, 335] width 53 height 27
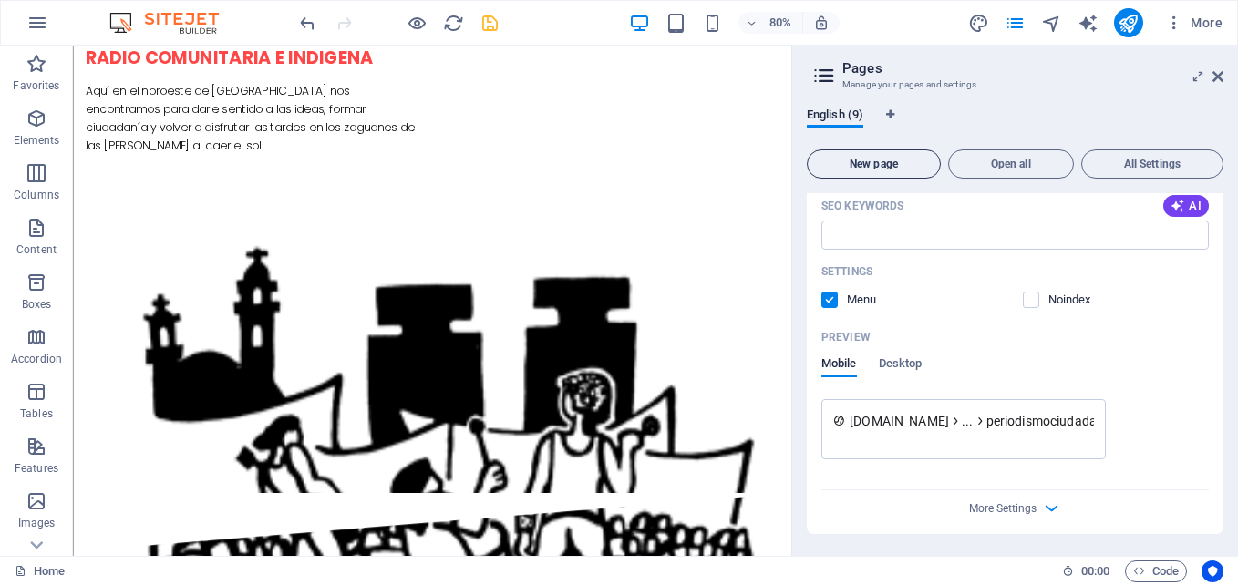
click at [891, 166] on span "New page" at bounding box center [874, 164] width 118 height 11
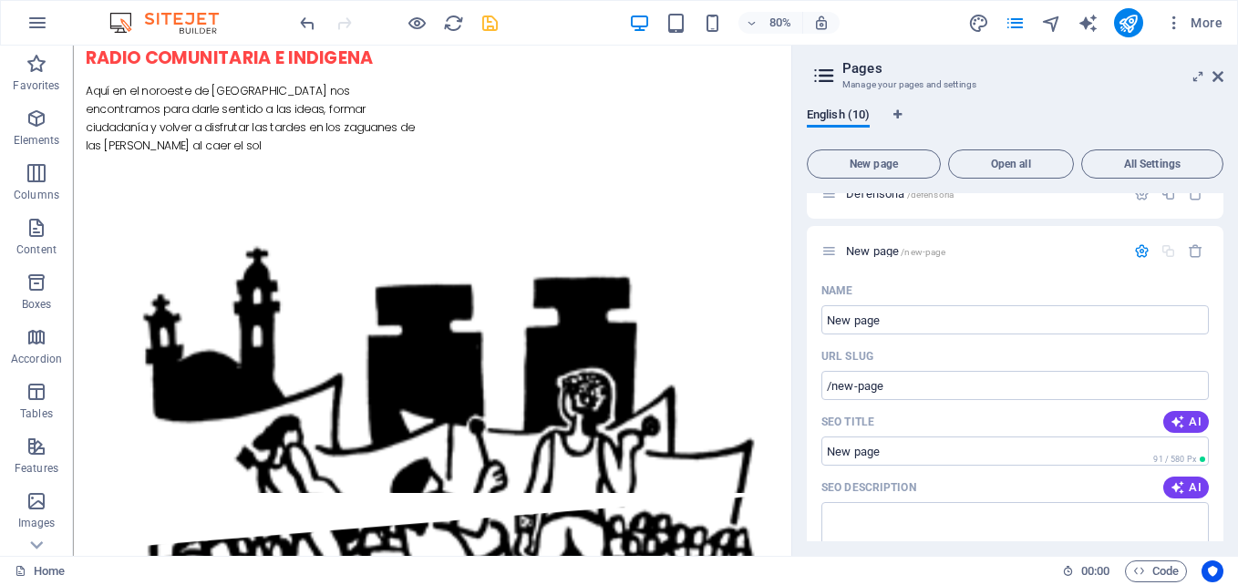
scroll to position [341, 0]
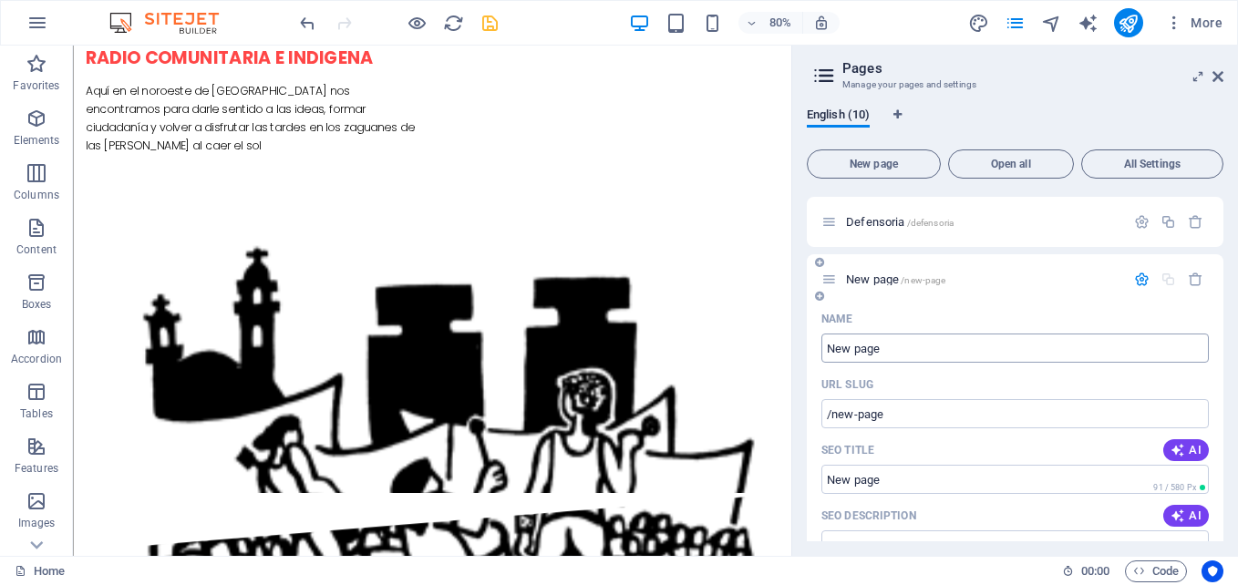
click at [875, 350] on input "New page" at bounding box center [1014, 348] width 387 height 29
type input "Ciencia"
type input "/ciencia"
type input "Ciencia C"
type input "/ciencia-c"
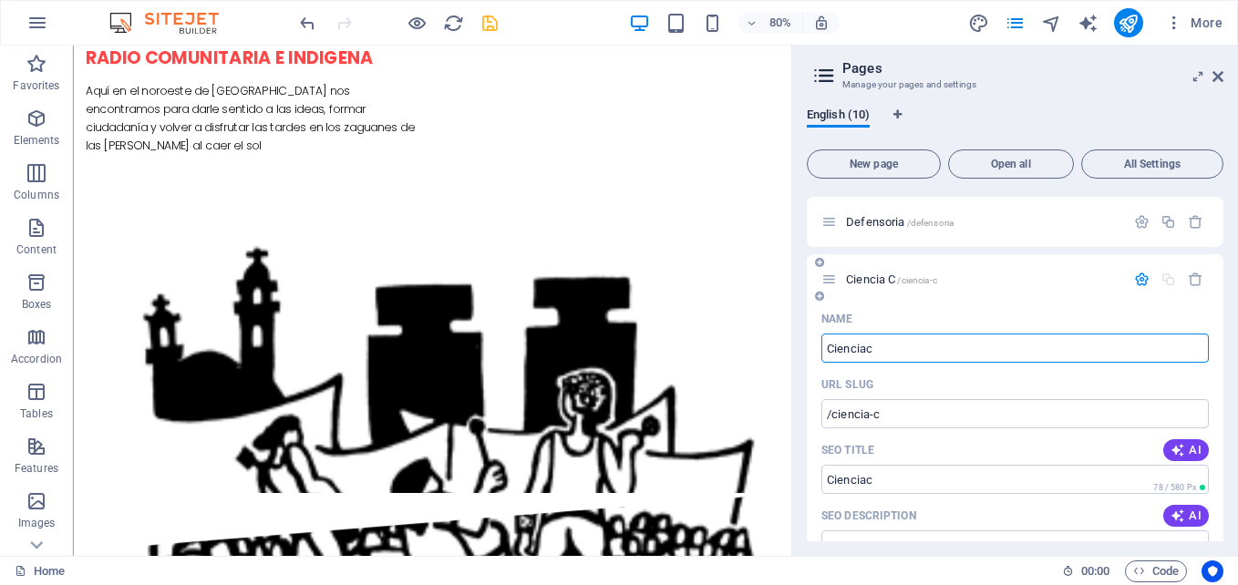
type input "Cienciac"
type input "/cienciac"
type input "Cienciaciudadana"
type input "/cienciaciudada"
type input "Cienciaciudadana"
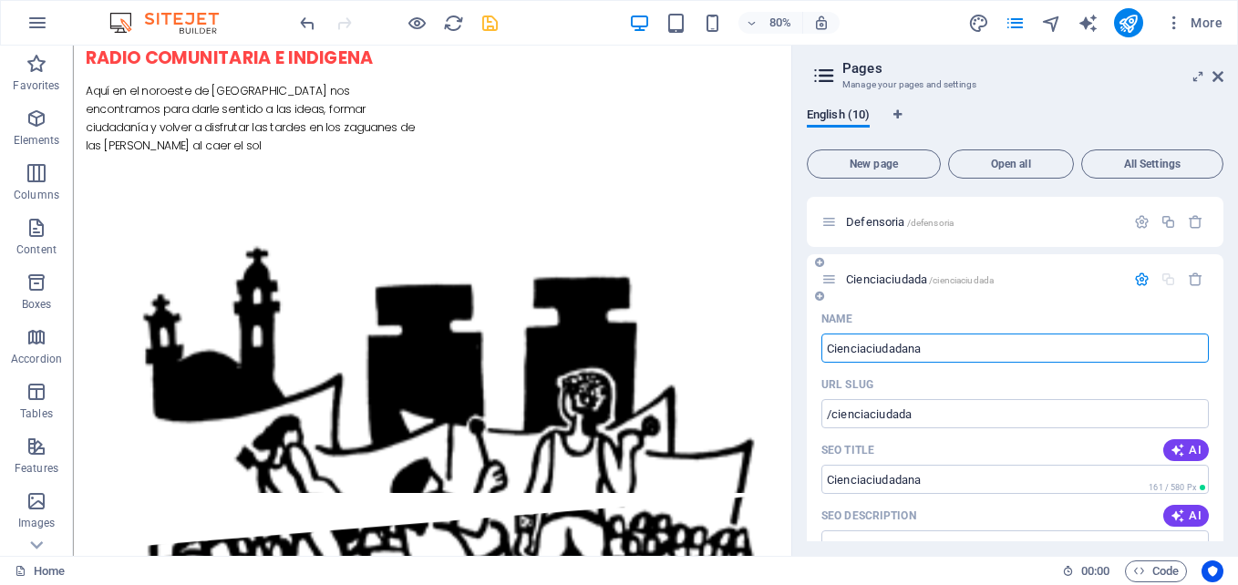
type input "/cienciaciudadana"
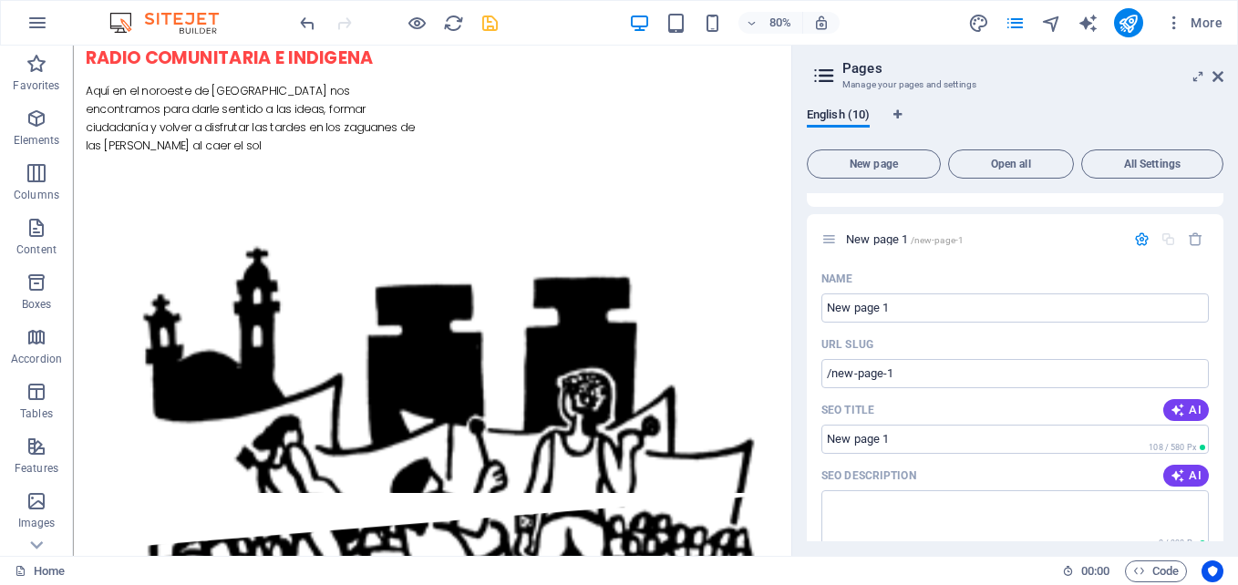
scroll to position [1799, 0]
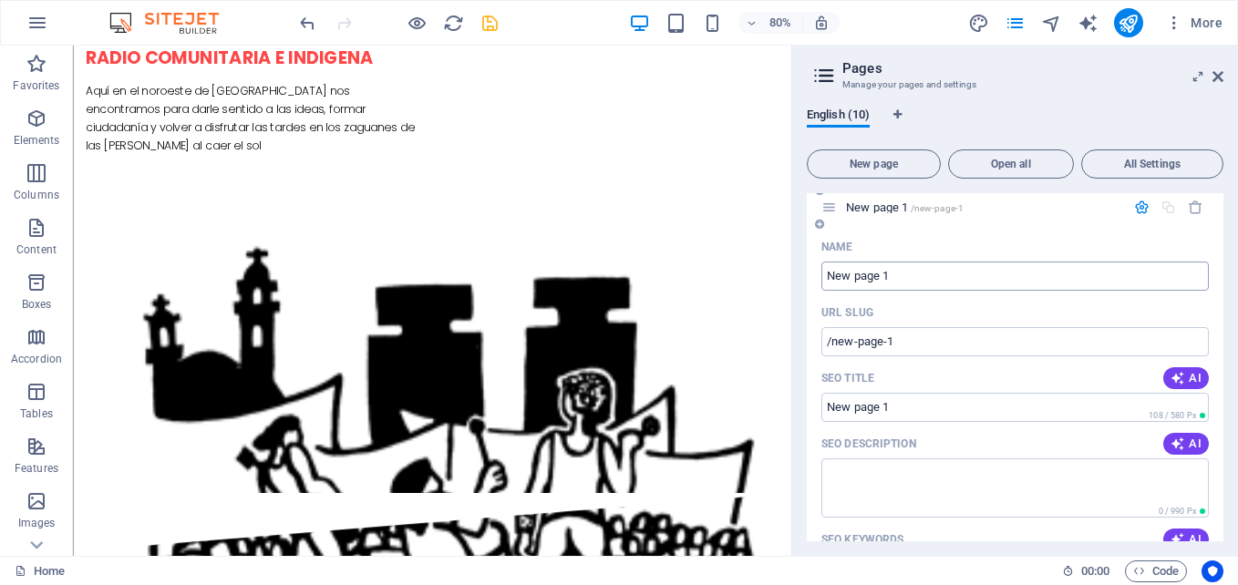
type input "Cienciaciudadana"
click at [896, 273] on input "New page 1" at bounding box center [1014, 276] width 387 height 29
type input "Formaci"
type input "/formaci"
type input "Formaciónc"
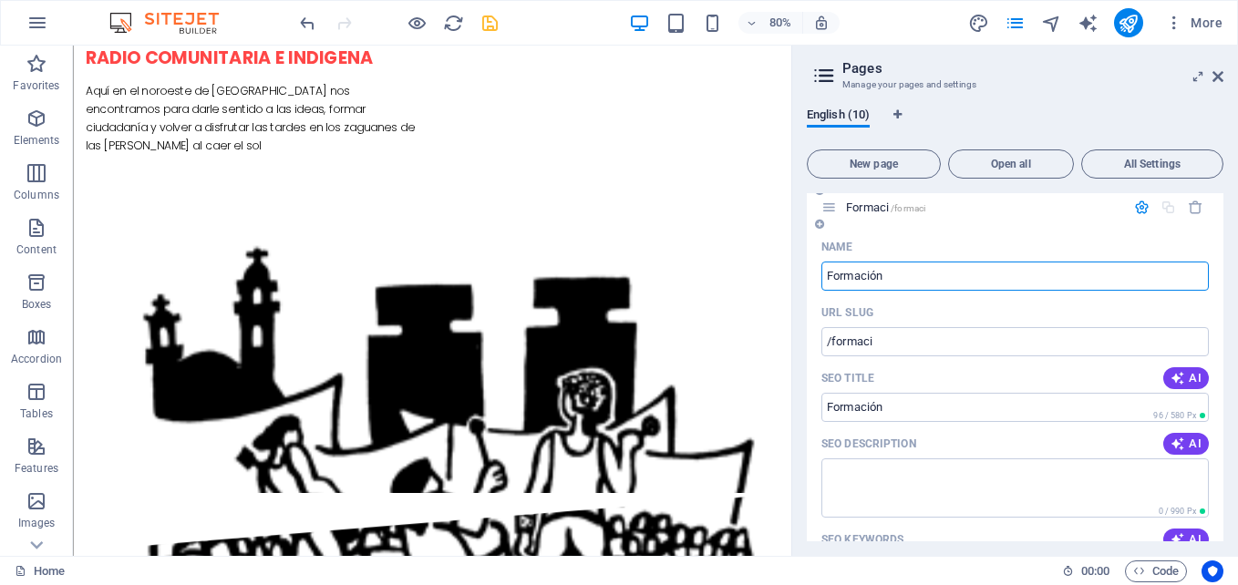
type input "/formacion"
type input "Formaciónci"
type input "/formacionc"
type input "Formaciónciudadana"
type input "/formacionciudadana"
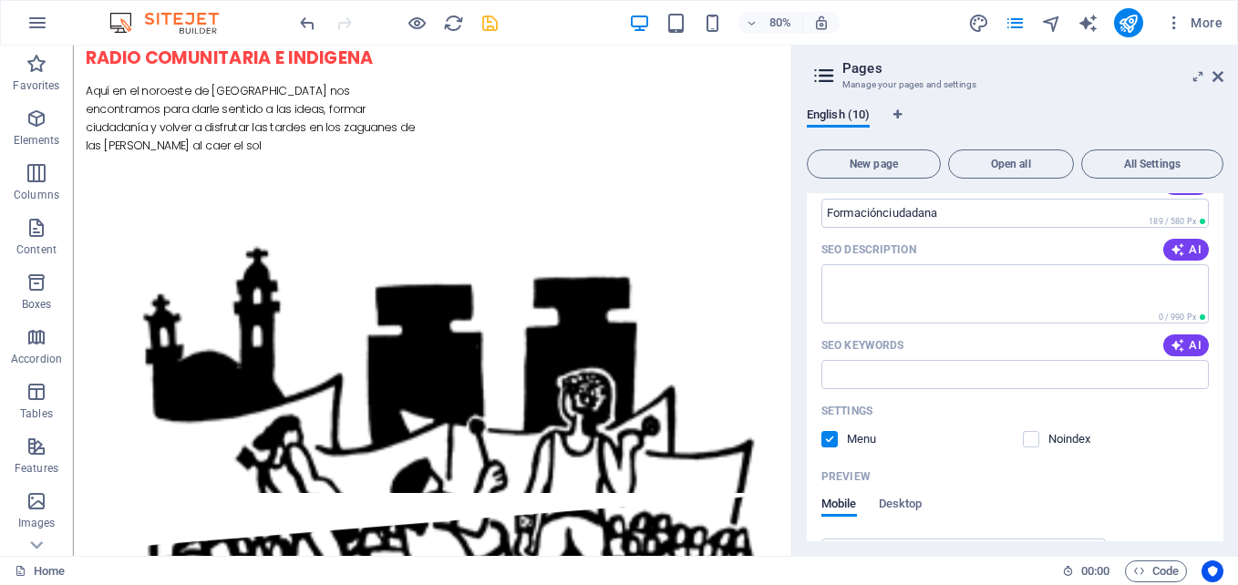
scroll to position [2133, 0]
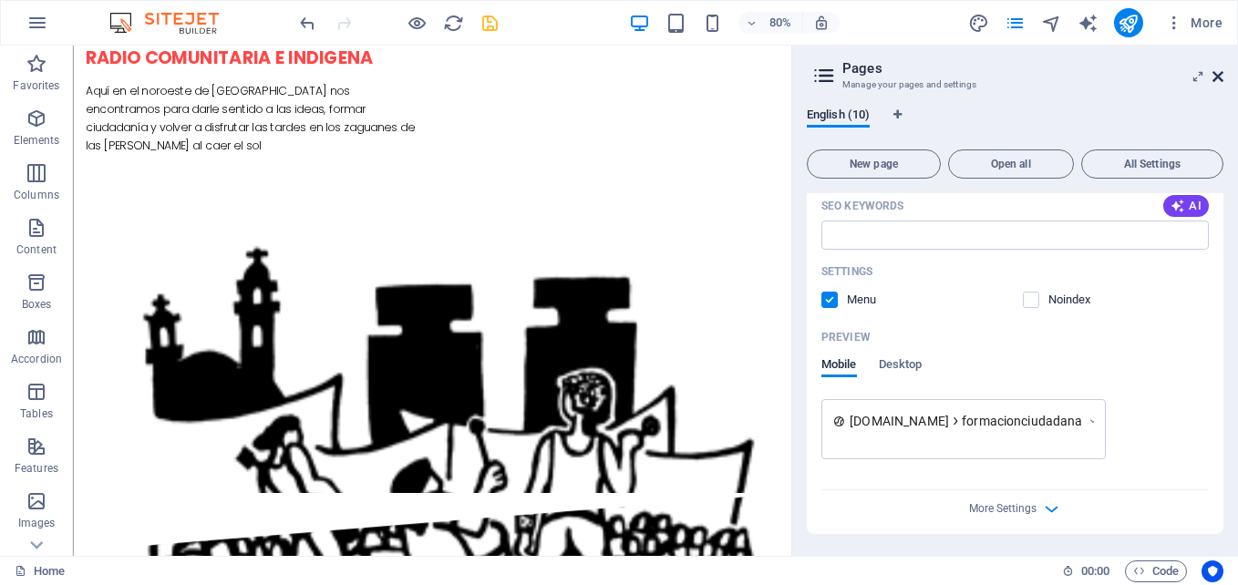
type input "Formaciónciudadana"
click at [1219, 72] on icon at bounding box center [1217, 76] width 11 height 15
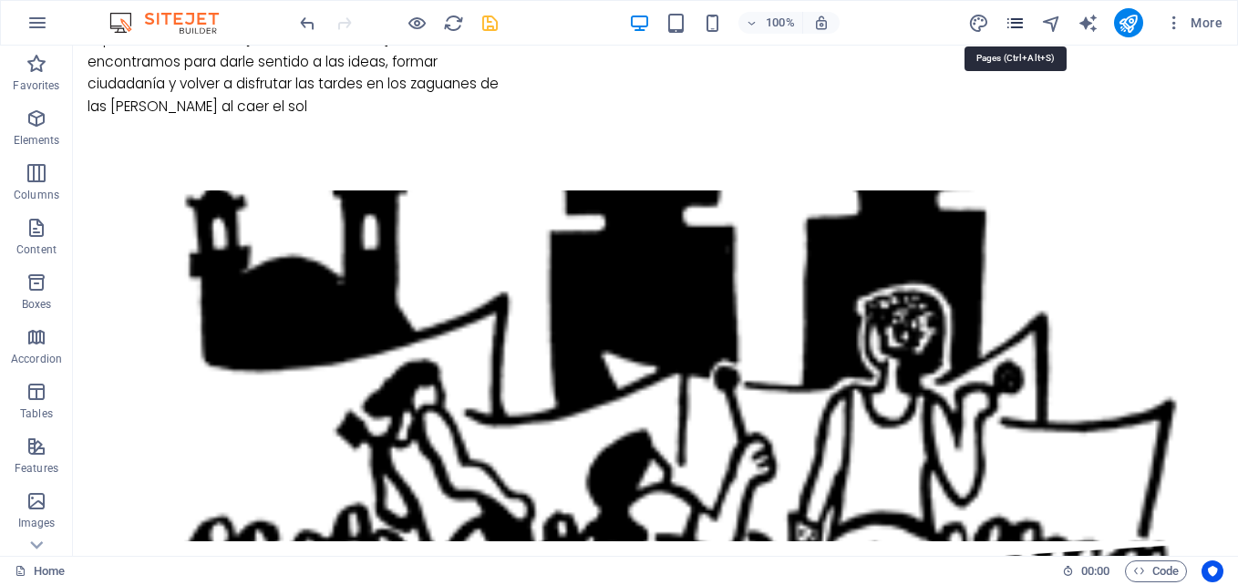
click at [1016, 15] on icon "pages" at bounding box center [1014, 23] width 21 height 21
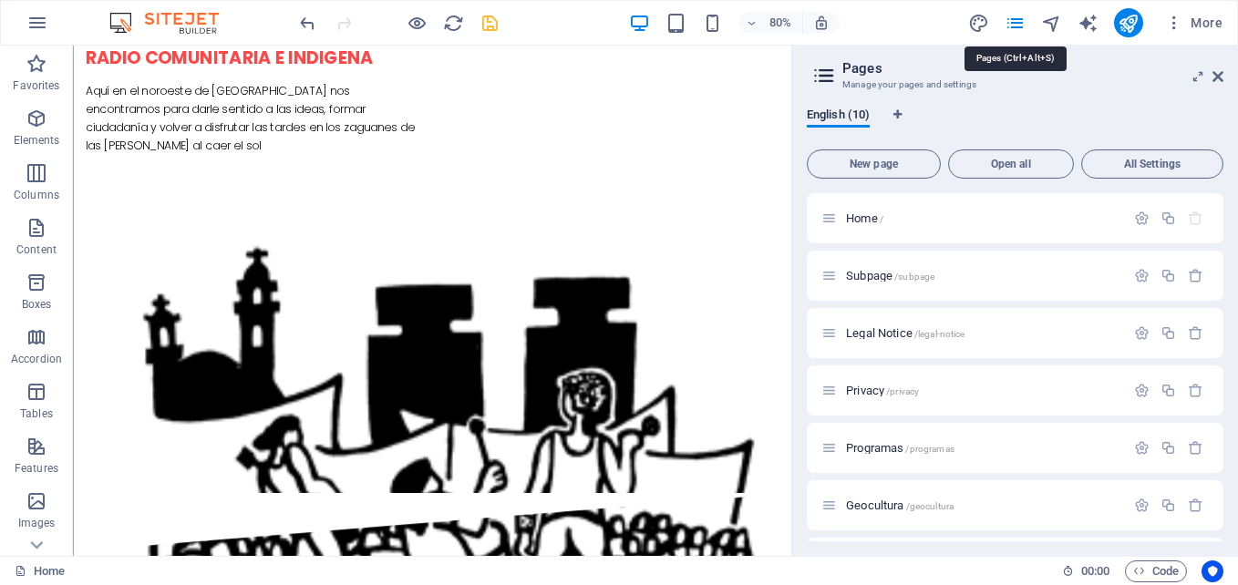
scroll to position [1846, 0]
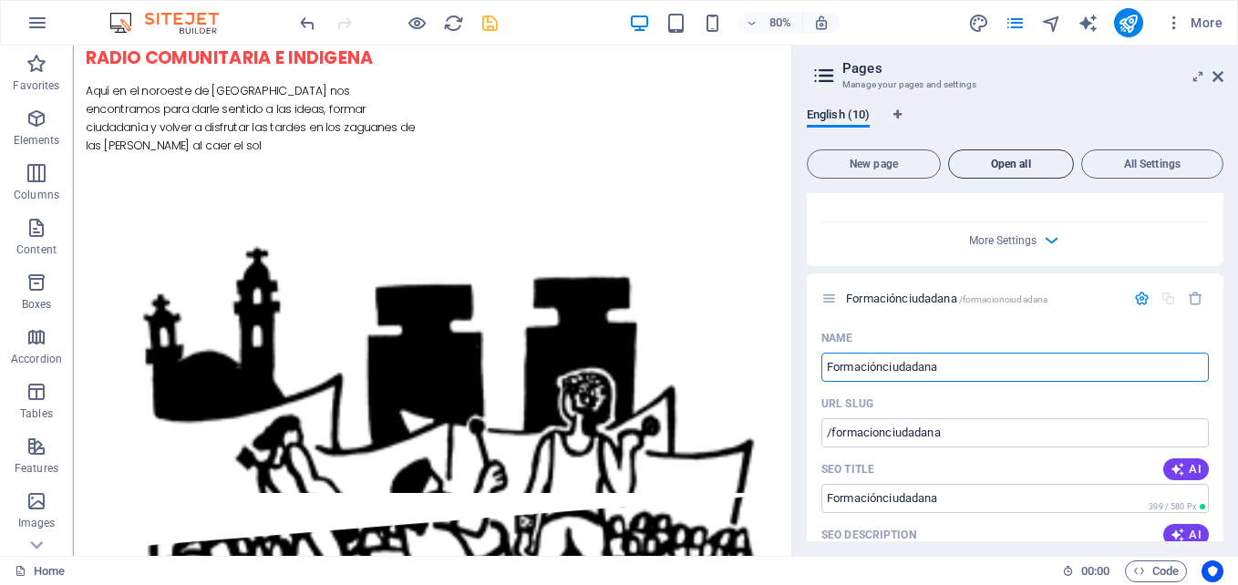
click at [1013, 166] on span "Open all" at bounding box center [1010, 164] width 109 height 11
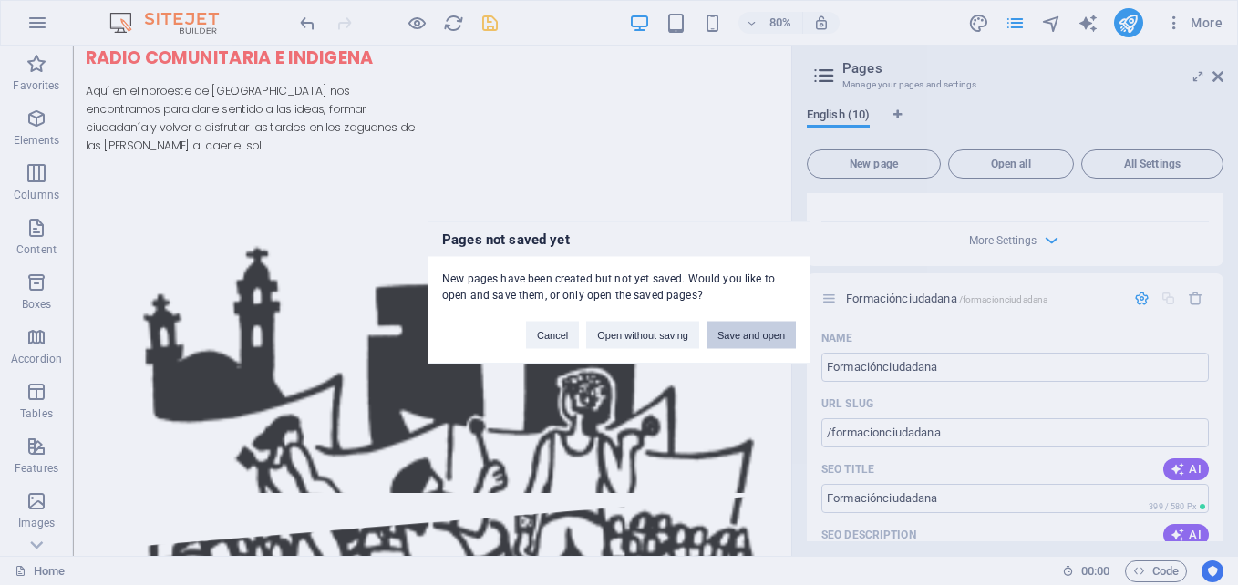
click at [746, 342] on button "Save and open" at bounding box center [750, 335] width 89 height 27
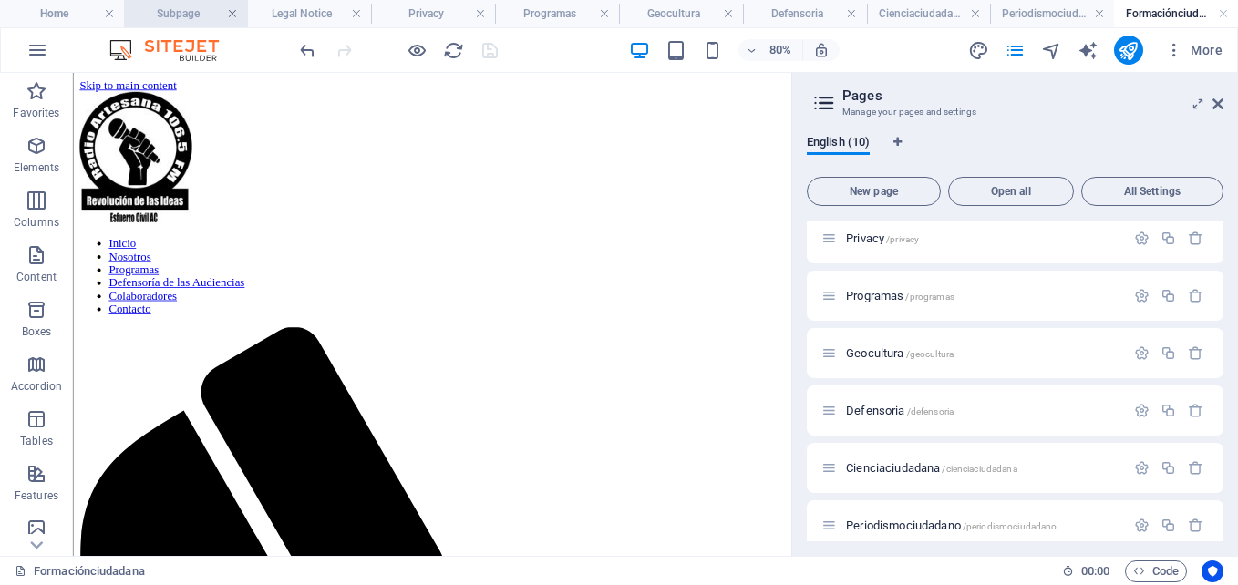
scroll to position [0, 0]
click at [233, 16] on link at bounding box center [232, 13] width 11 height 17
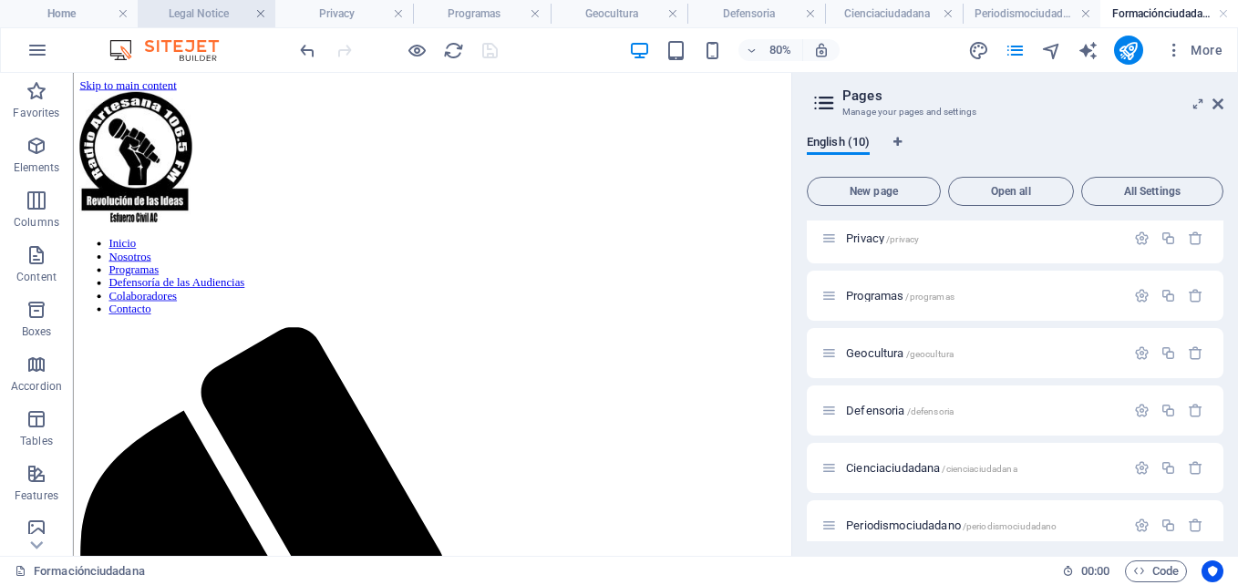
click at [259, 12] on link at bounding box center [260, 13] width 11 height 17
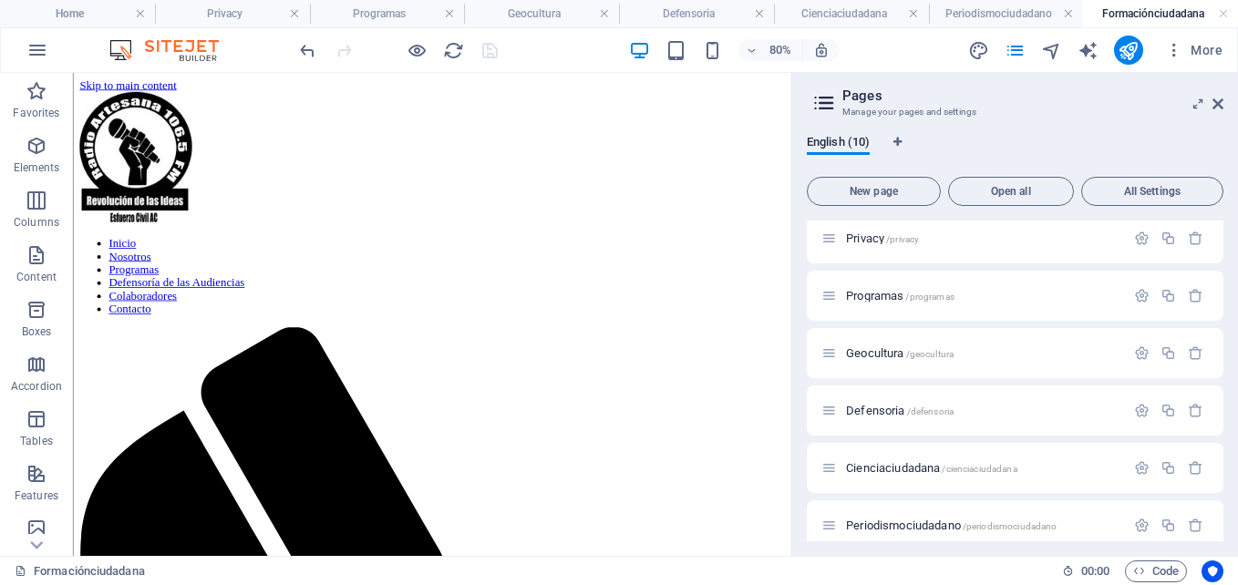
click at [259, 12] on h4 "Privacy" at bounding box center [232, 14] width 155 height 20
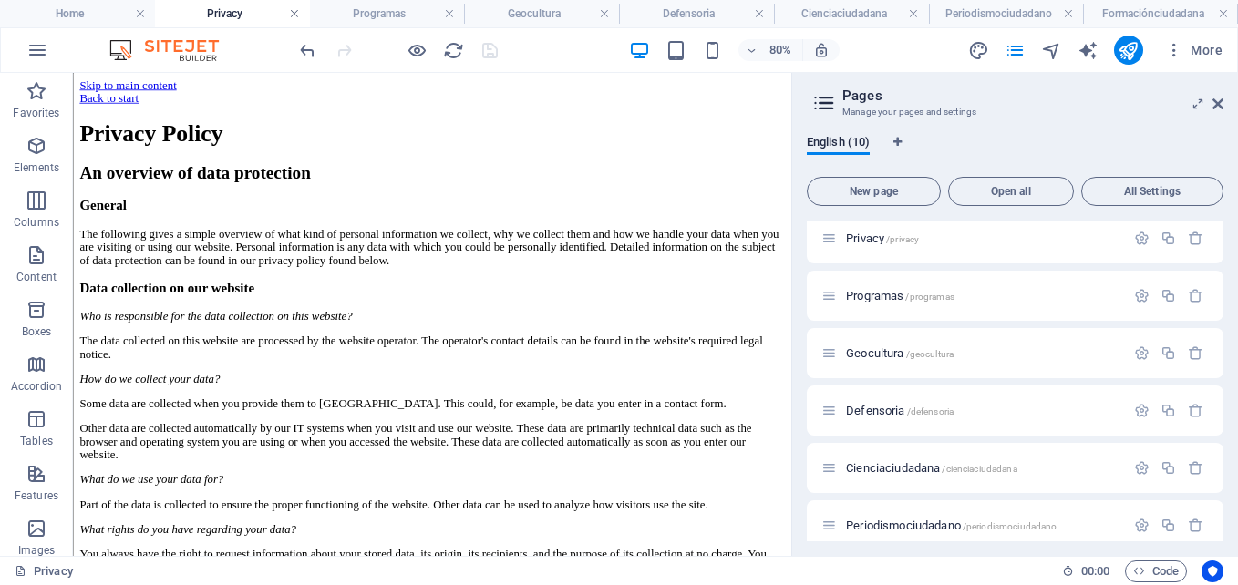
click at [294, 11] on link at bounding box center [294, 13] width 11 height 17
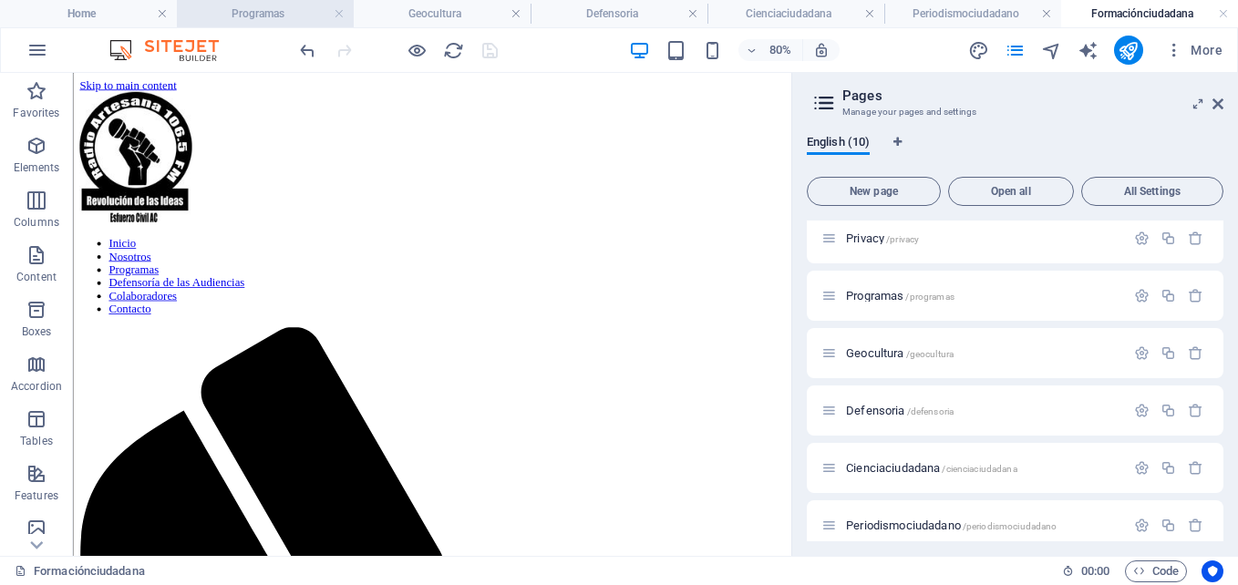
click at [280, 15] on h4 "Programas" at bounding box center [265, 14] width 177 height 20
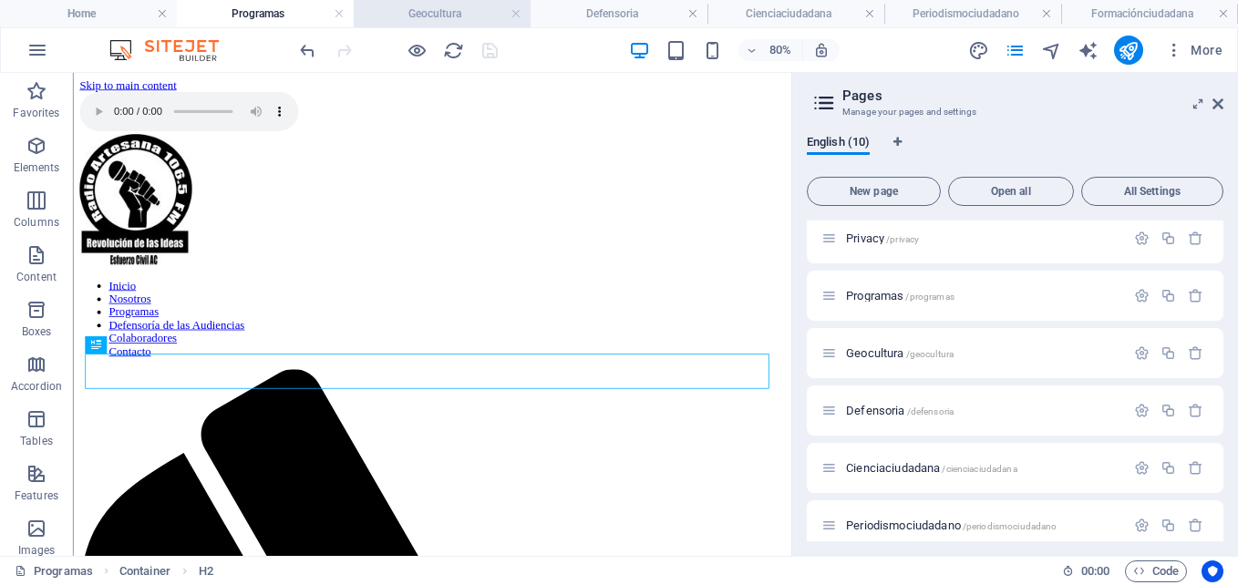
click at [433, 15] on h4 "Geocultura" at bounding box center [442, 14] width 177 height 20
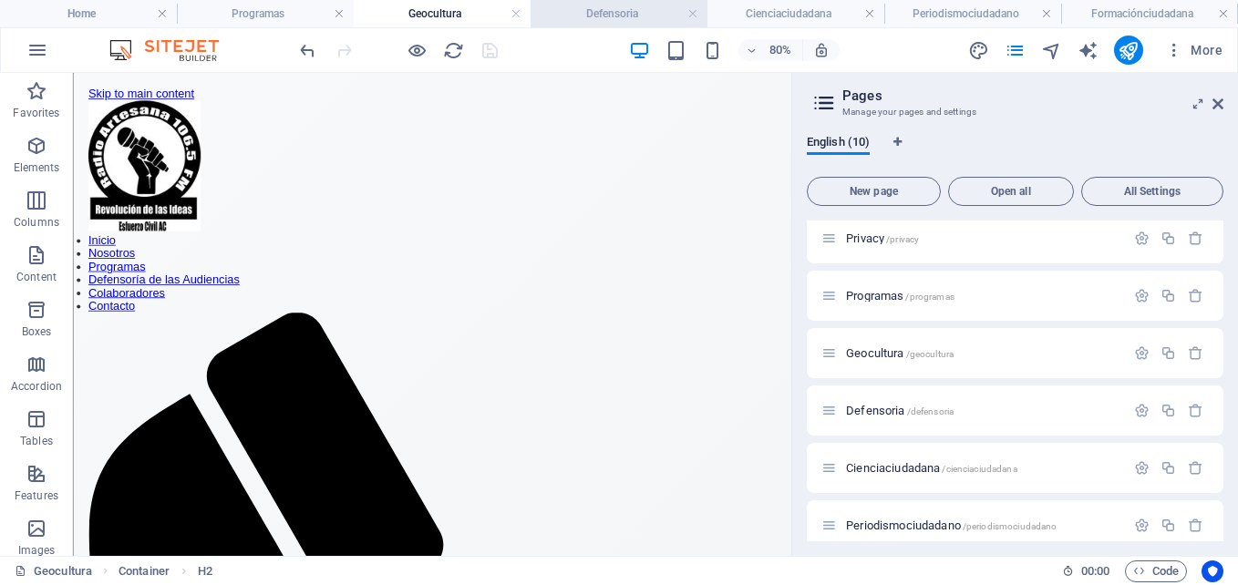
click at [615, 21] on h4 "Defensoria" at bounding box center [618, 14] width 177 height 20
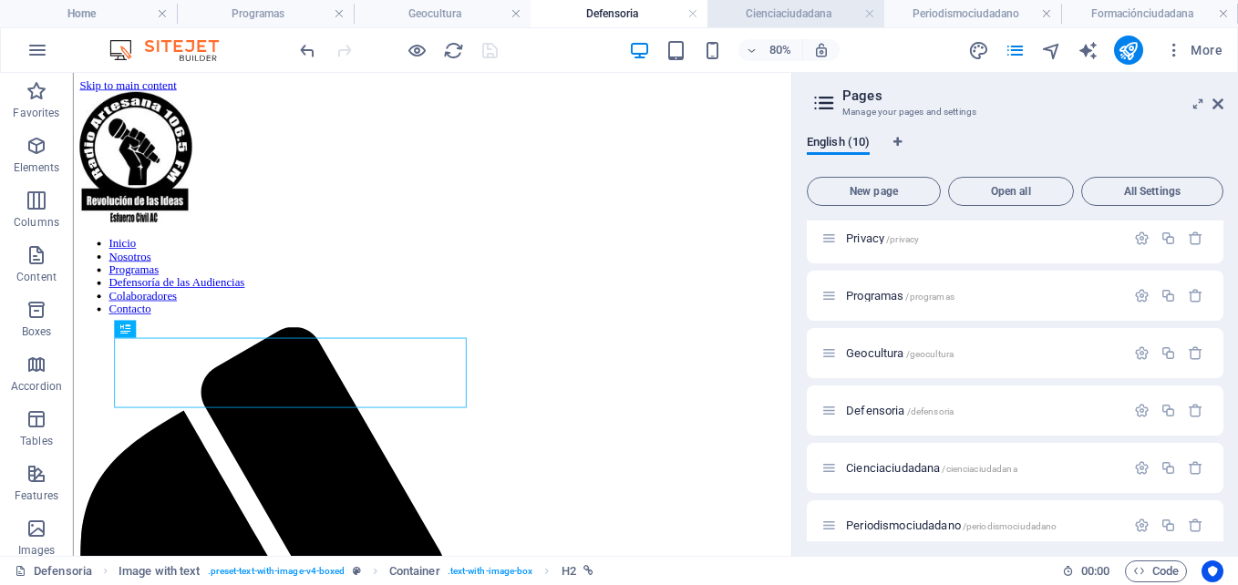
click at [808, 12] on h4 "Cienciaciudadana" at bounding box center [795, 14] width 177 height 20
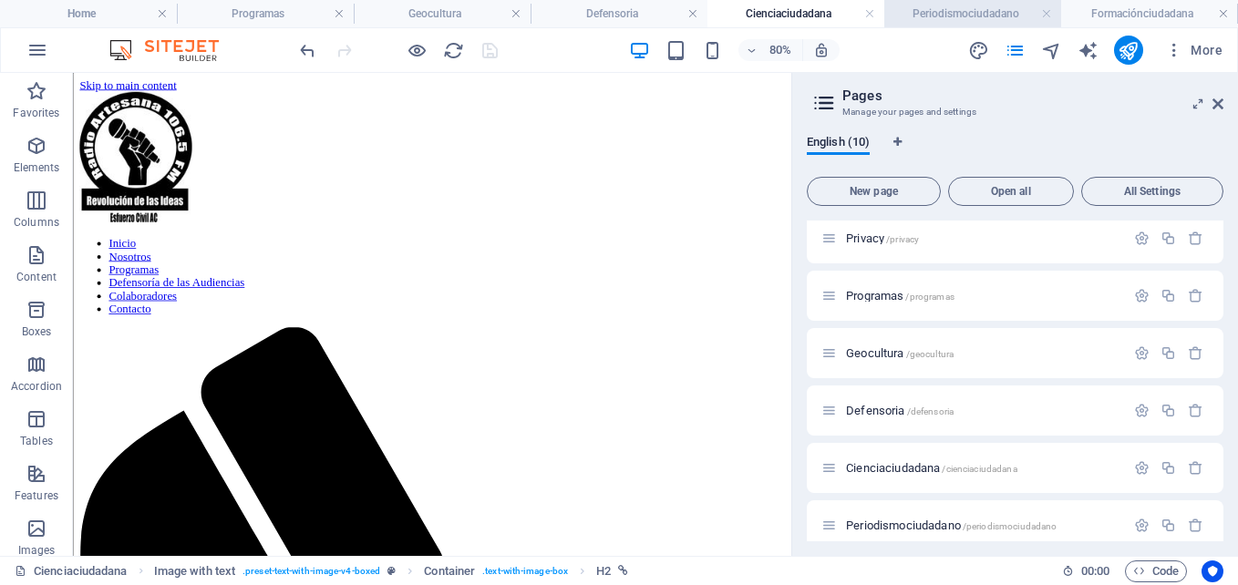
click at [972, 15] on h4 "Periodismociudadano" at bounding box center [972, 14] width 177 height 20
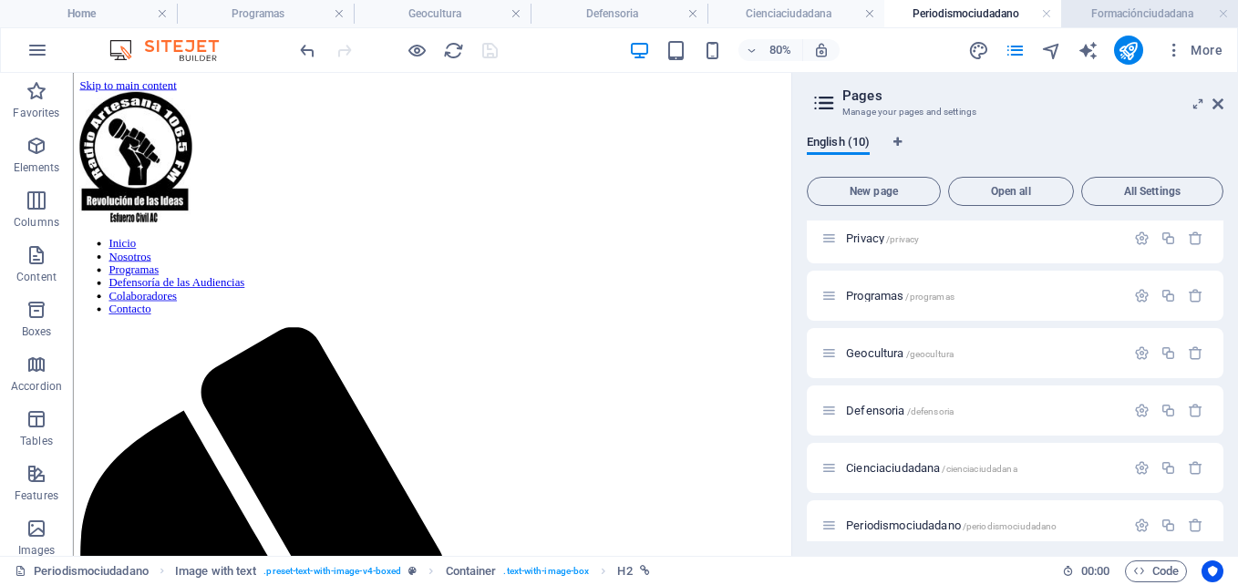
click at [1122, 18] on h4 "Formaciónciudadana" at bounding box center [1149, 14] width 177 height 20
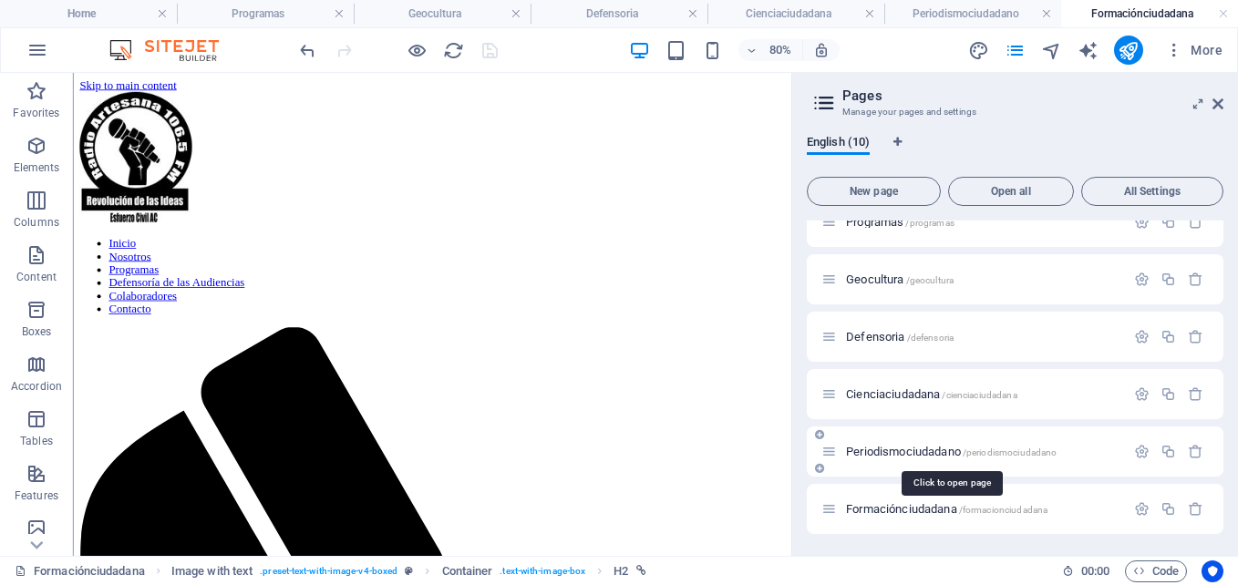
click at [911, 454] on span "Periodismociudadano /periodismociudadano" at bounding box center [951, 452] width 211 height 14
click at [915, 451] on span "Periodismociudadano /periodismociudadano" at bounding box center [951, 452] width 211 height 14
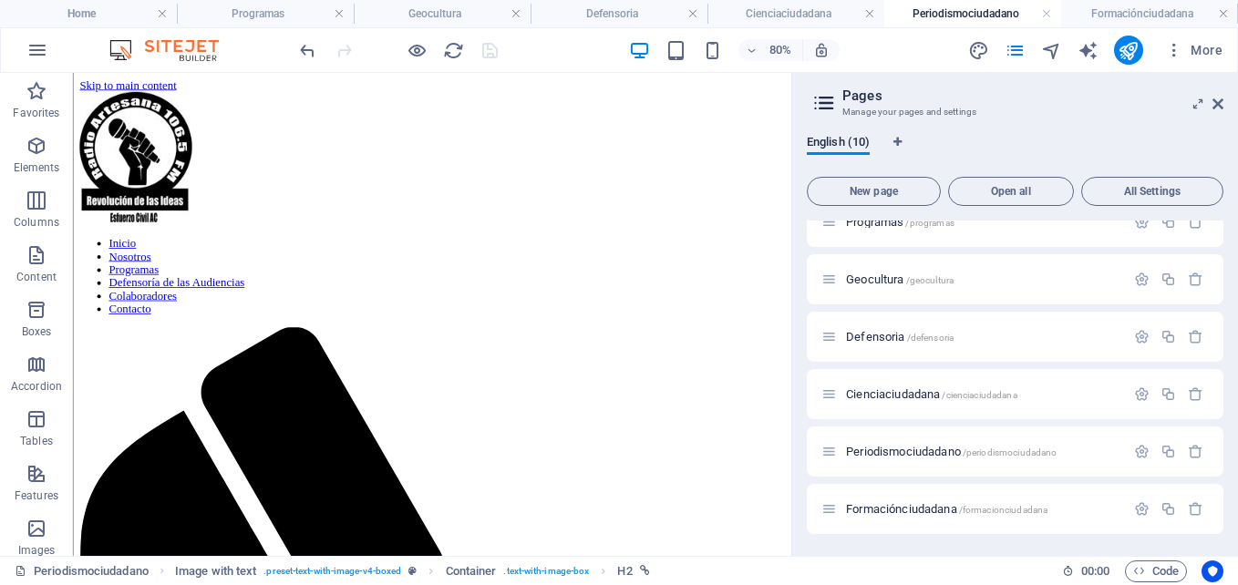
click at [1224, 101] on aside "Pages Manage your pages and settings English (10) New page Open all All Setting…" at bounding box center [1014, 314] width 447 height 483
click at [1221, 102] on icon at bounding box center [1217, 104] width 11 height 15
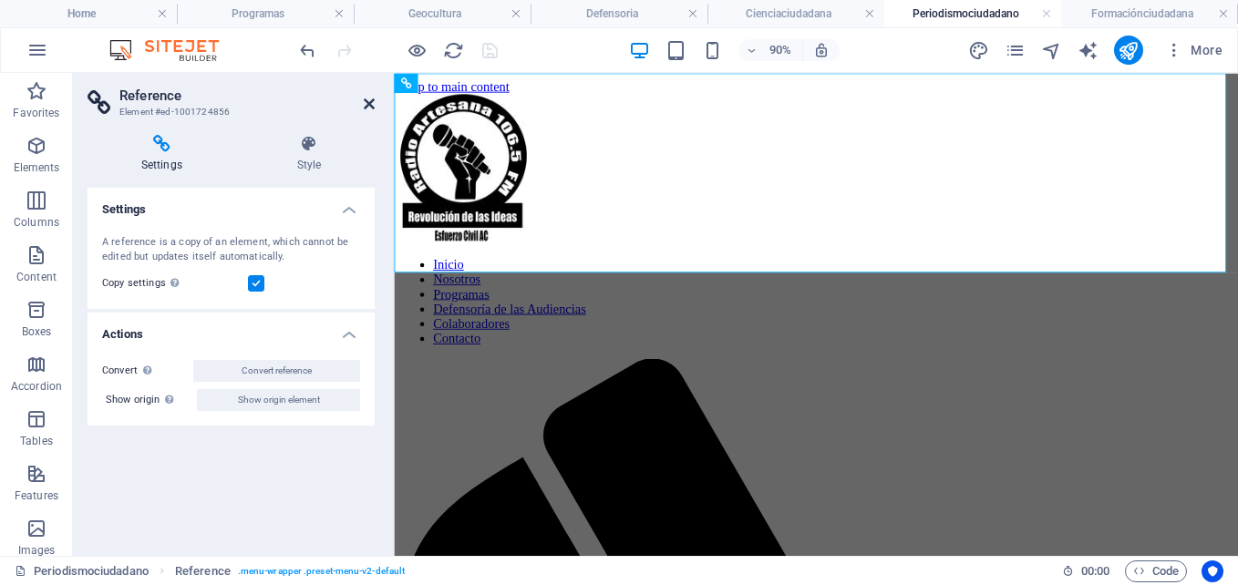
click at [371, 110] on icon at bounding box center [369, 104] width 11 height 15
